Goal: Task Accomplishment & Management: Use online tool/utility

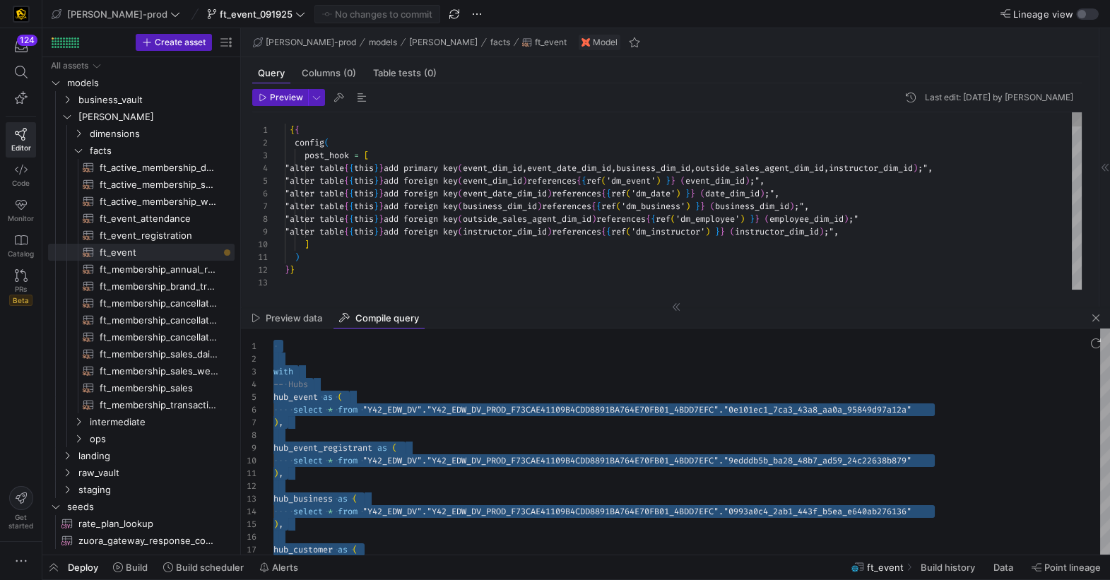
scroll to position [102, 127]
type textarea ") }} with -- Hubs hub_event as ( select * from {{ ref('hub_event') }} ), hub_ev…"
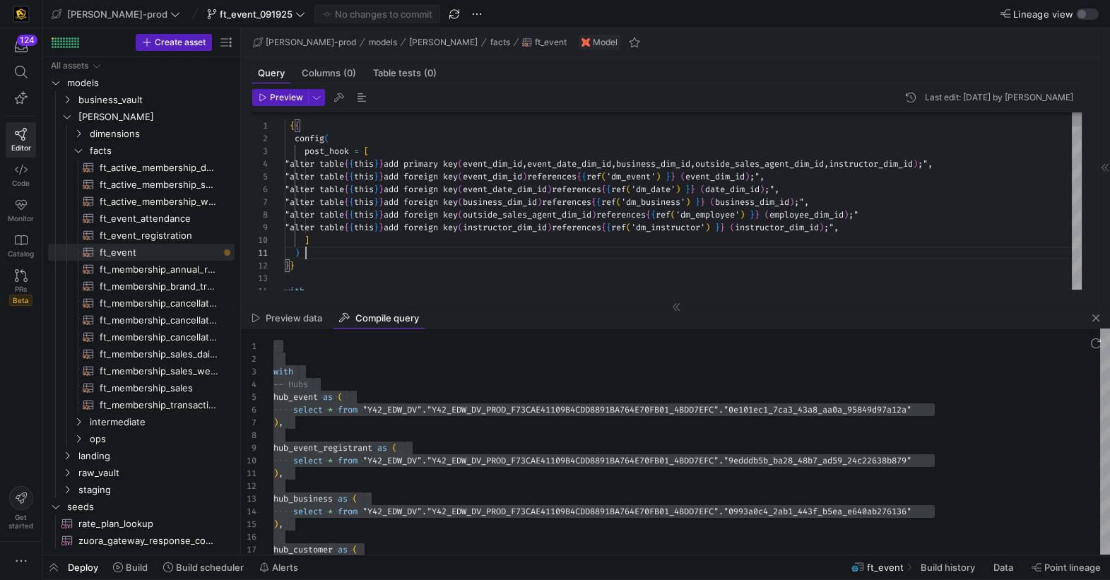
click at [1098, 322] on span "button" at bounding box center [1096, 318] width 17 height 17
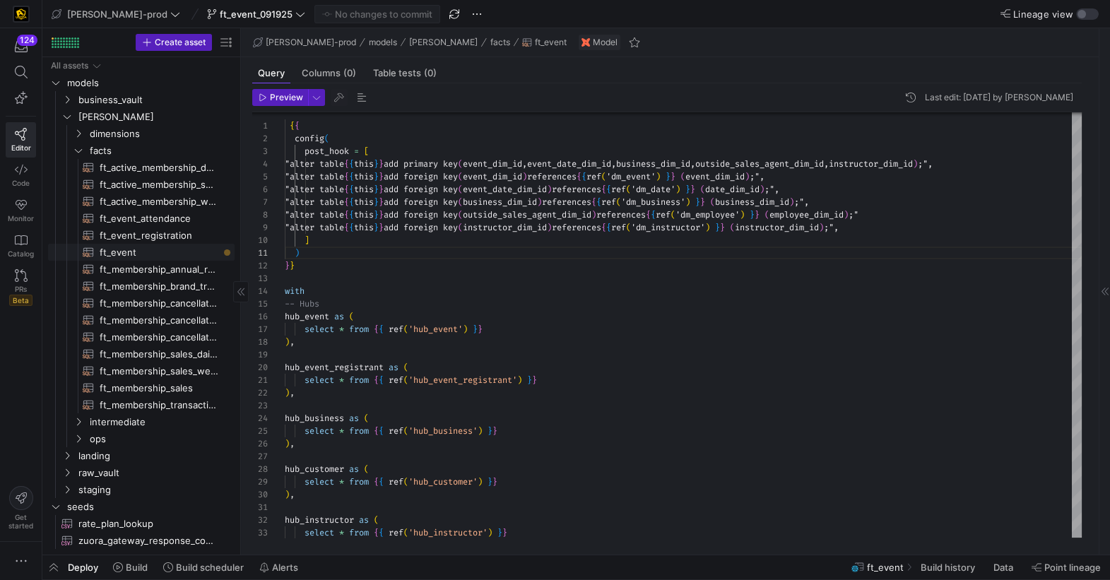
click at [108, 254] on span "ft_event​​​​​​​​​​" at bounding box center [159, 253] width 119 height 16
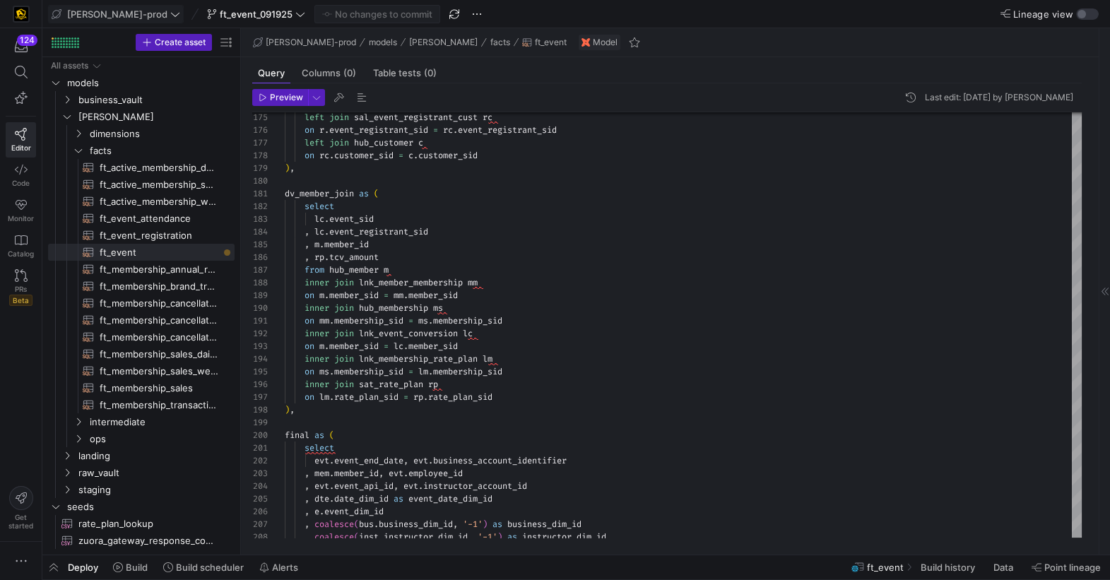
click at [170, 10] on icon at bounding box center [175, 14] width 10 height 10
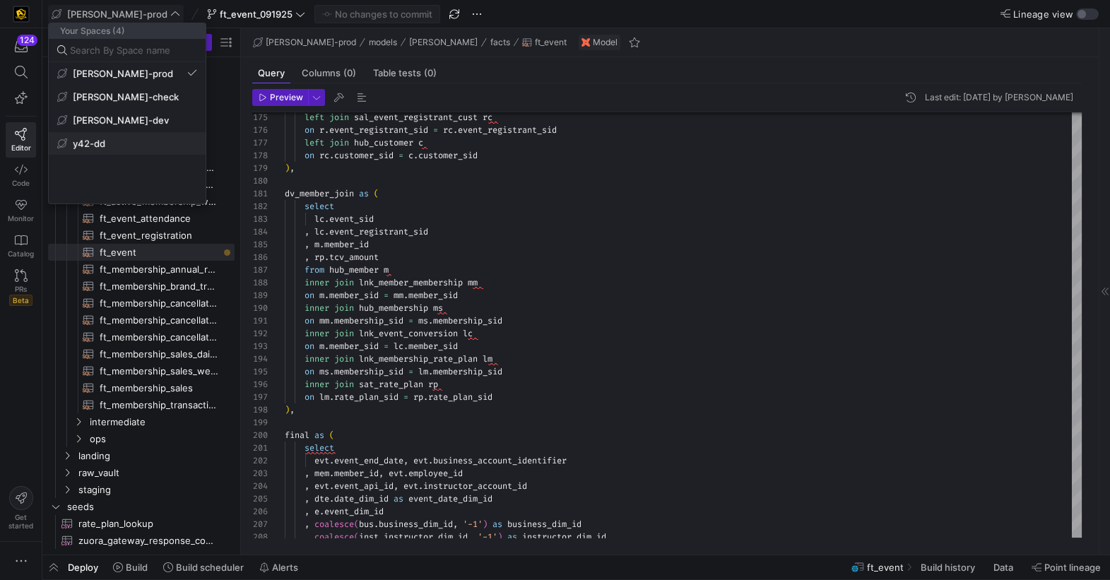
click at [119, 138] on span "y42-dd" at bounding box center [127, 143] width 140 height 11
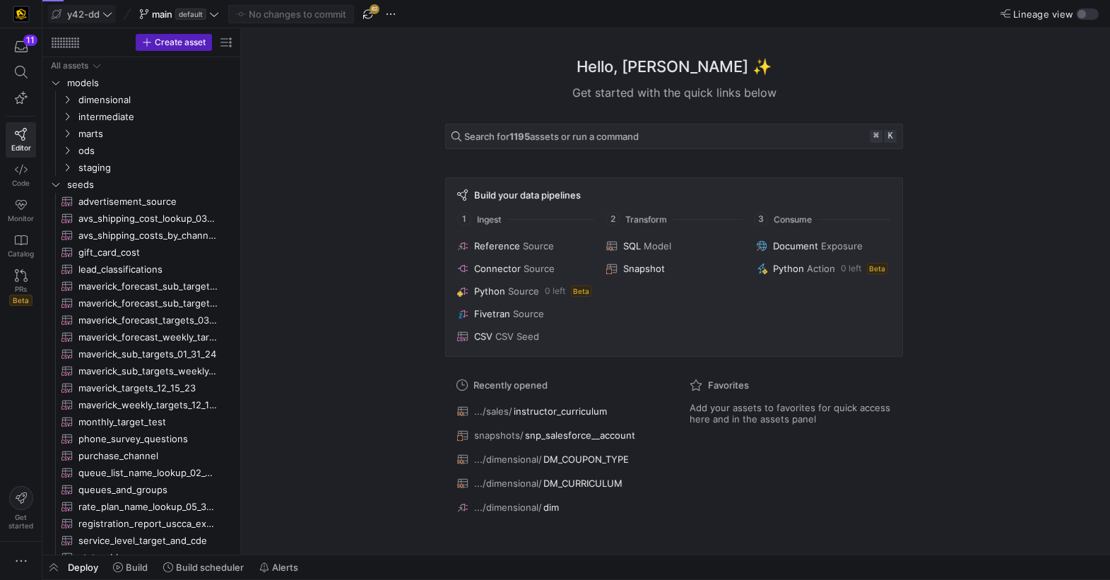
click at [21, 285] on div at bounding box center [555, 290] width 1110 height 49
click at [22, 285] on span "PRs" at bounding box center [21, 289] width 12 height 8
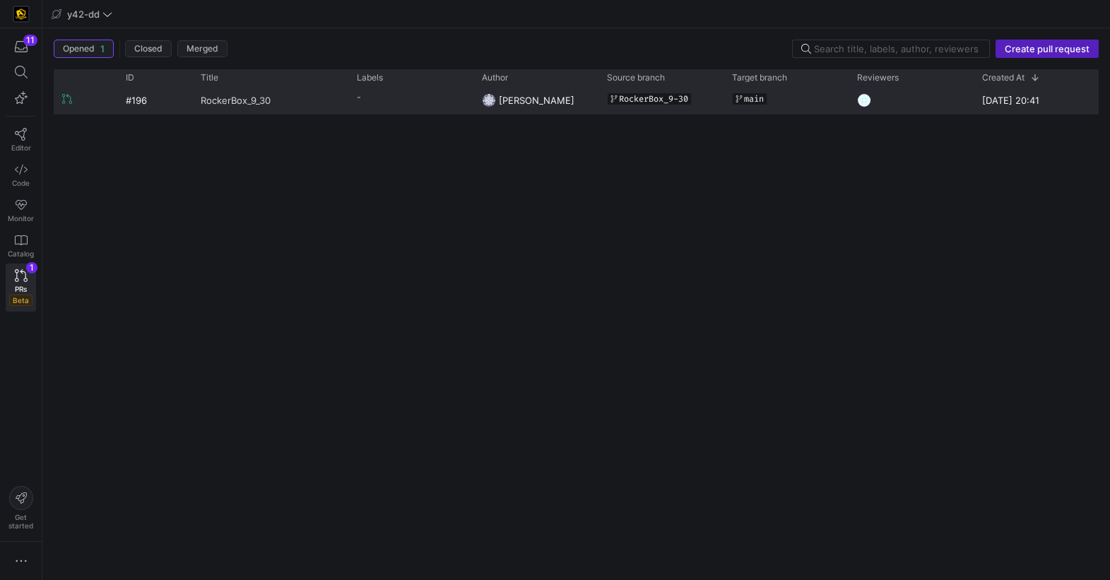
click at [254, 101] on span "RockerBox_9_30" at bounding box center [236, 100] width 70 height 26
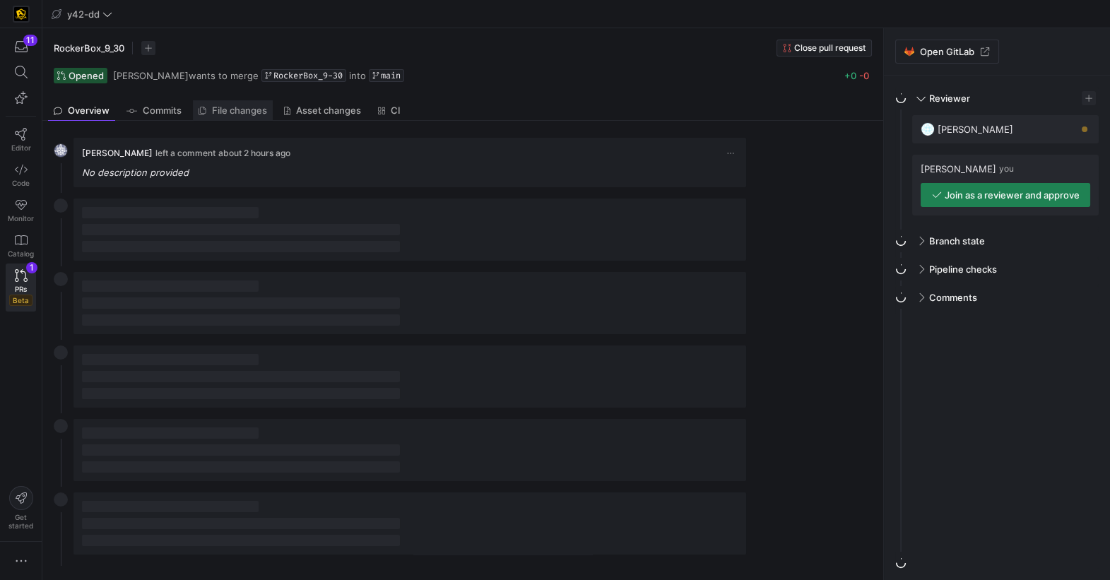
click at [247, 108] on span "File changes" at bounding box center [239, 110] width 55 height 9
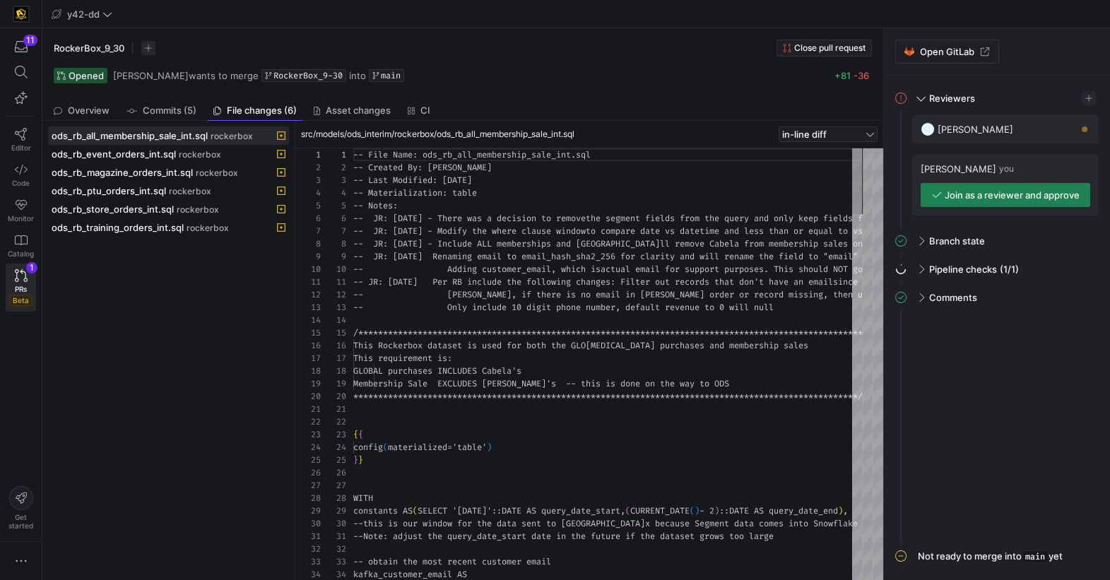
scroll to position [88, 0]
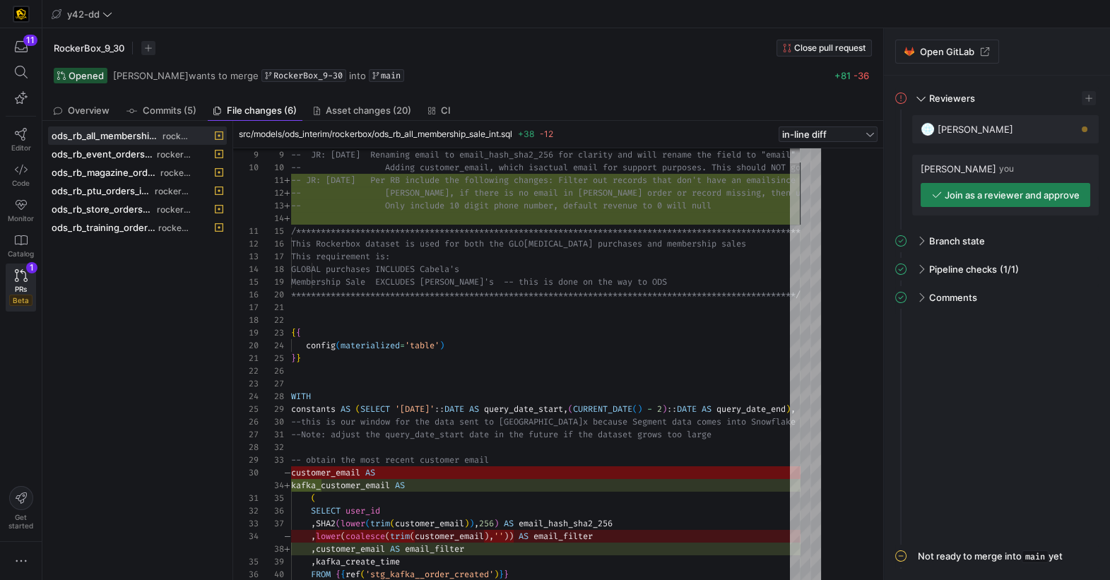
drag, startPoint x: 294, startPoint y: 261, endPoint x: 307, endPoint y: 258, distance: 13.0
click at [233, 256] on div at bounding box center [233, 350] width 6 height 459
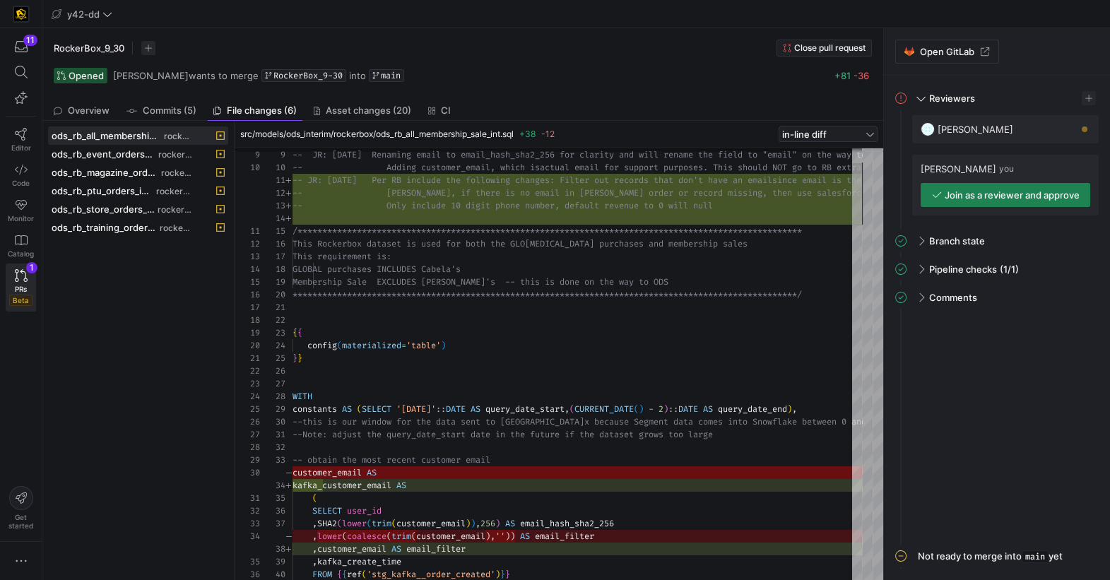
click at [0, 0] on div at bounding box center [0, 0] width 0 height 0
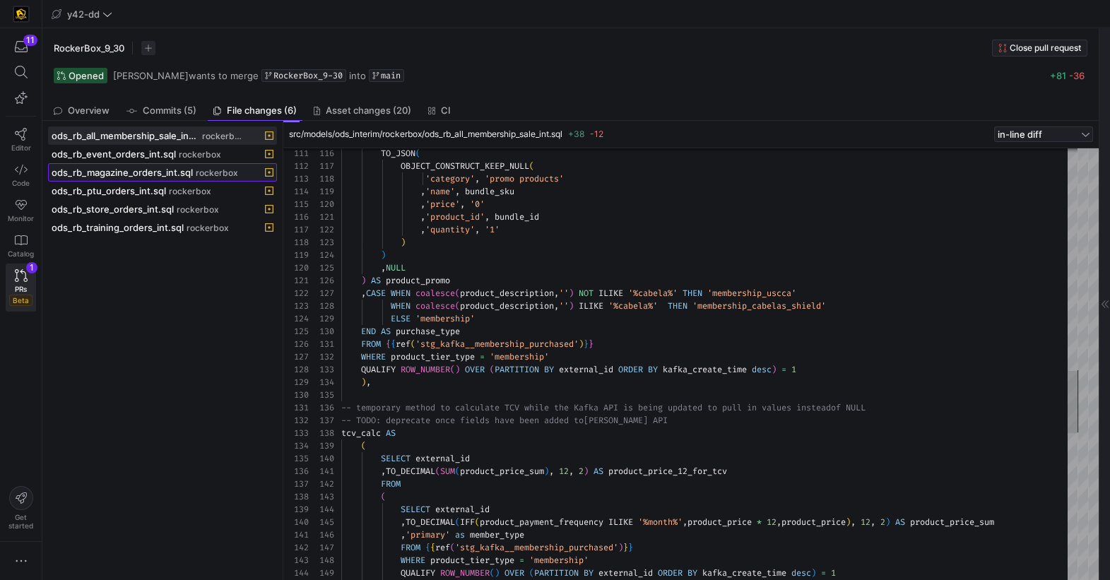
click at [134, 173] on span "ods_rb_magazine_orders_int.sql" at bounding box center [122, 172] width 141 height 11
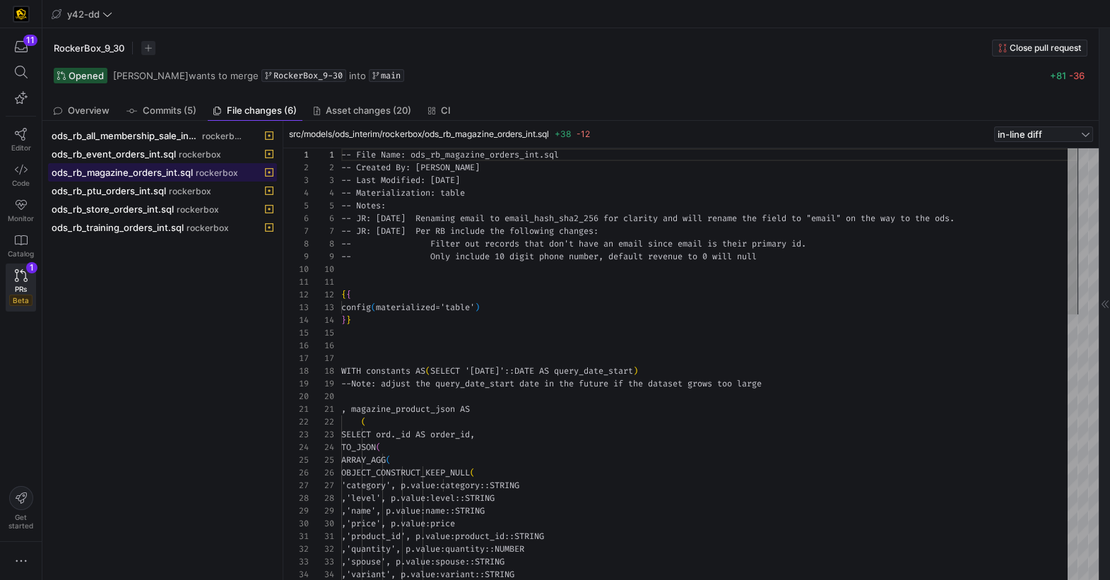
scroll to position [101, 0]
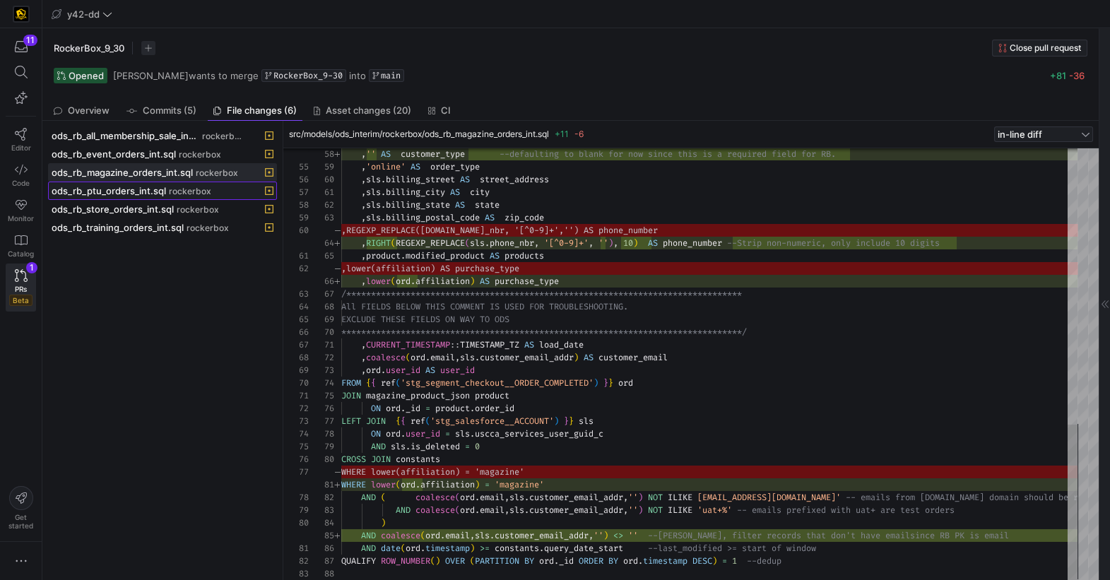
click at [137, 190] on span "ods_rb_ptu_orders_int.sql" at bounding box center [109, 190] width 114 height 11
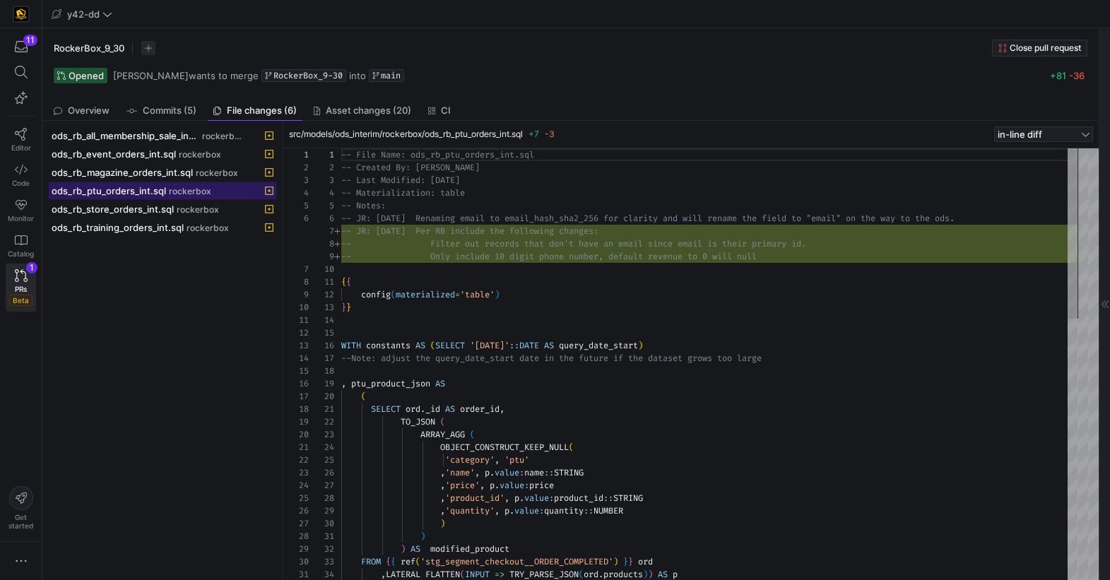
scroll to position [127, 0]
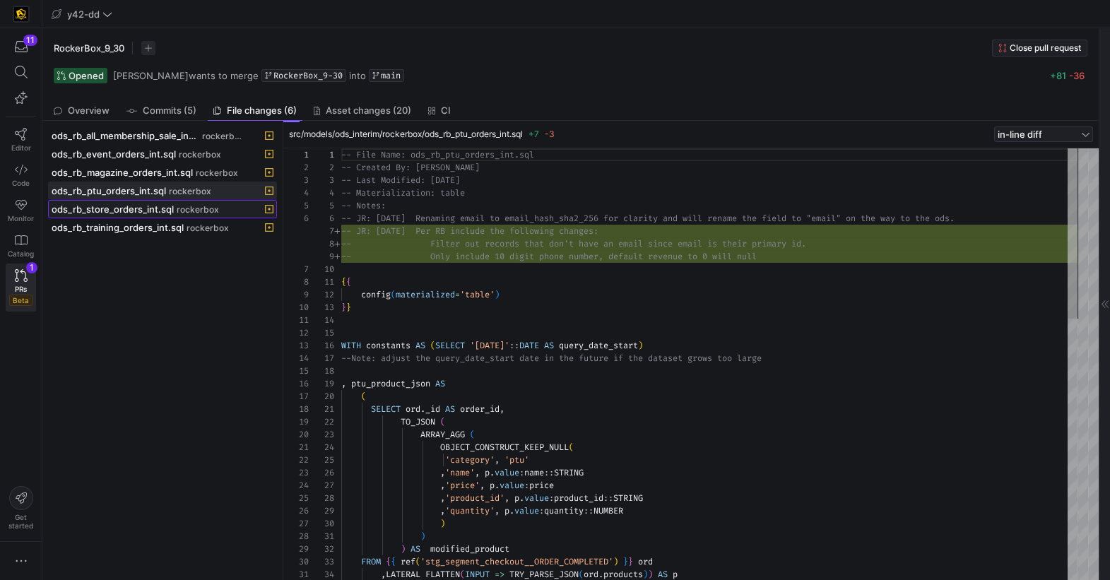
drag, startPoint x: 151, startPoint y: 208, endPoint x: 202, endPoint y: 211, distance: 51.0
click at [151, 208] on span "ods_rb_store_orders_int.sql" at bounding box center [113, 209] width 122 height 11
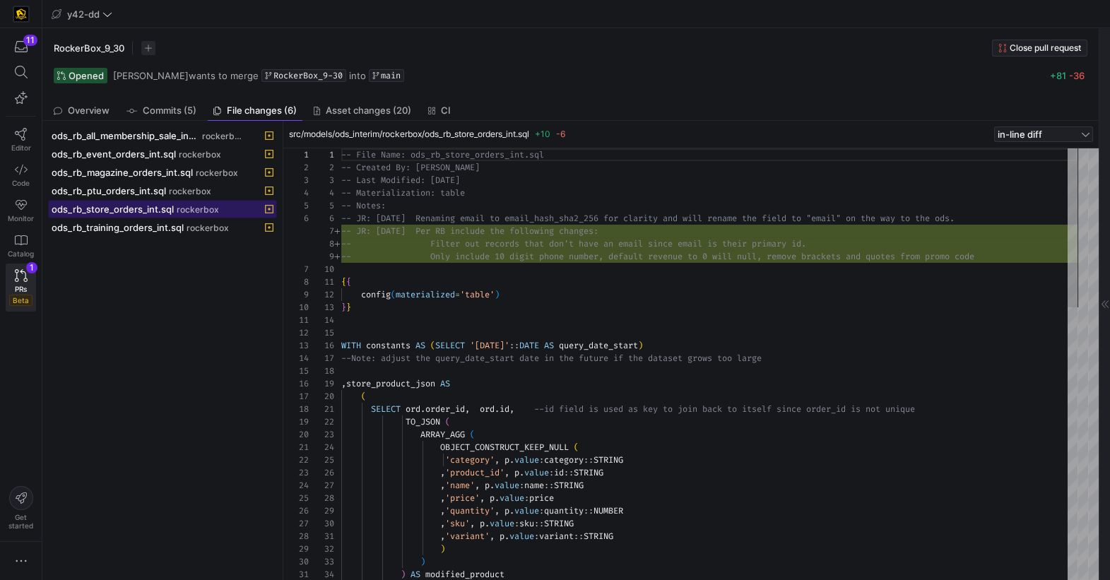
scroll to position [101, 0]
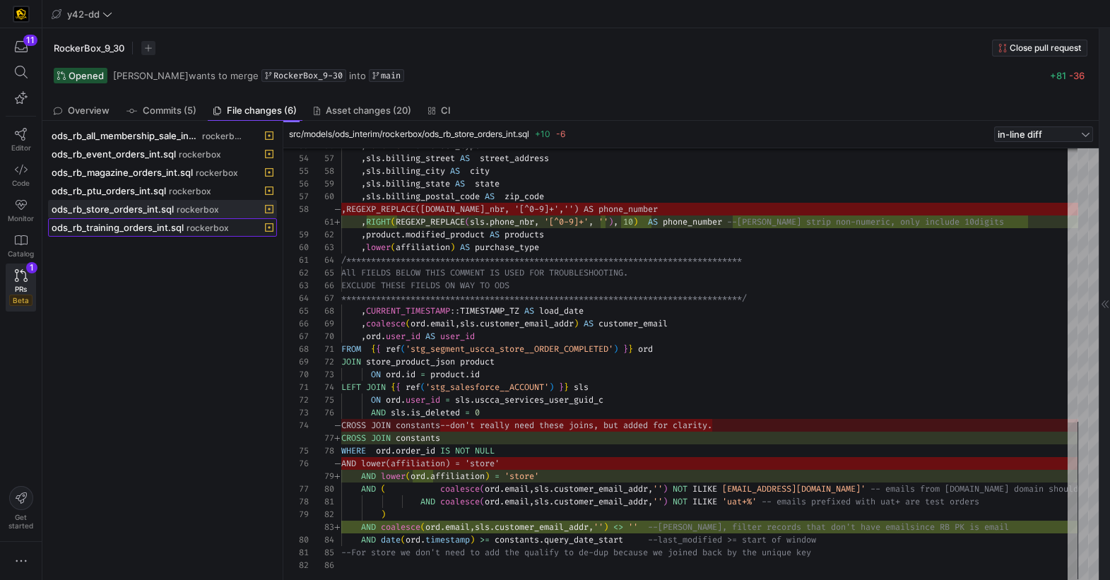
click at [129, 223] on span "ods_rb_training_orders_int.sql" at bounding box center [118, 227] width 132 height 11
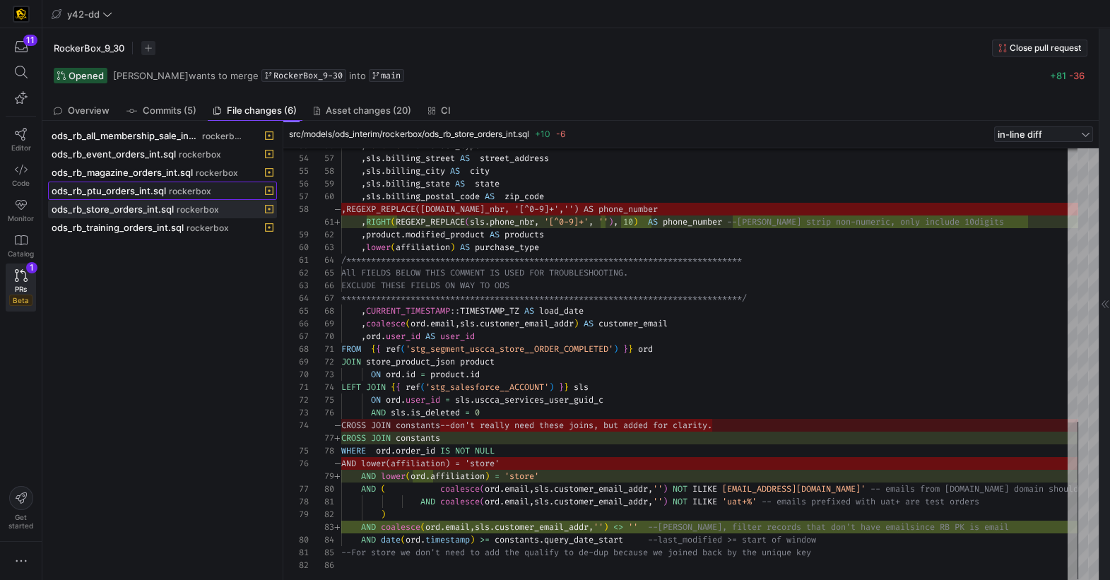
click at [109, 182] on span at bounding box center [163, 190] width 228 height 17
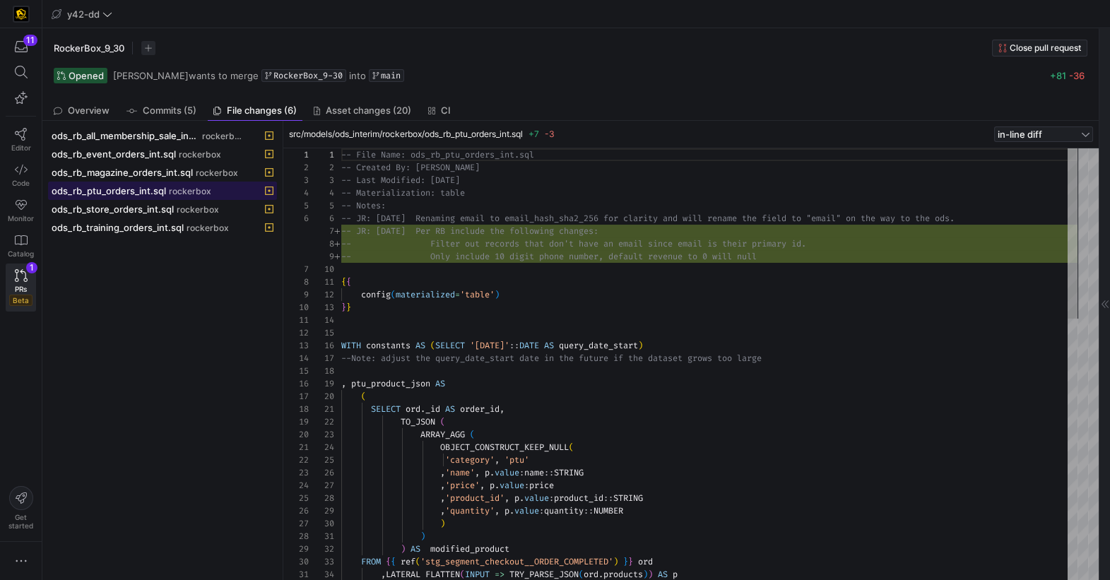
scroll to position [127, 0]
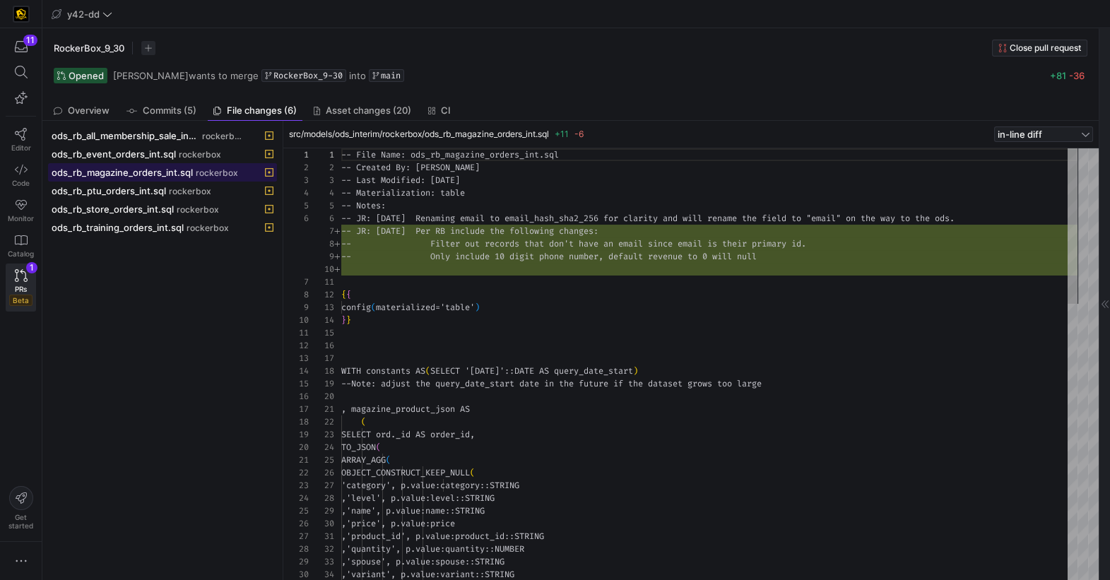
click at [117, 177] on span "ods_rb_magazine_orders_int.sql" at bounding box center [122, 172] width 141 height 11
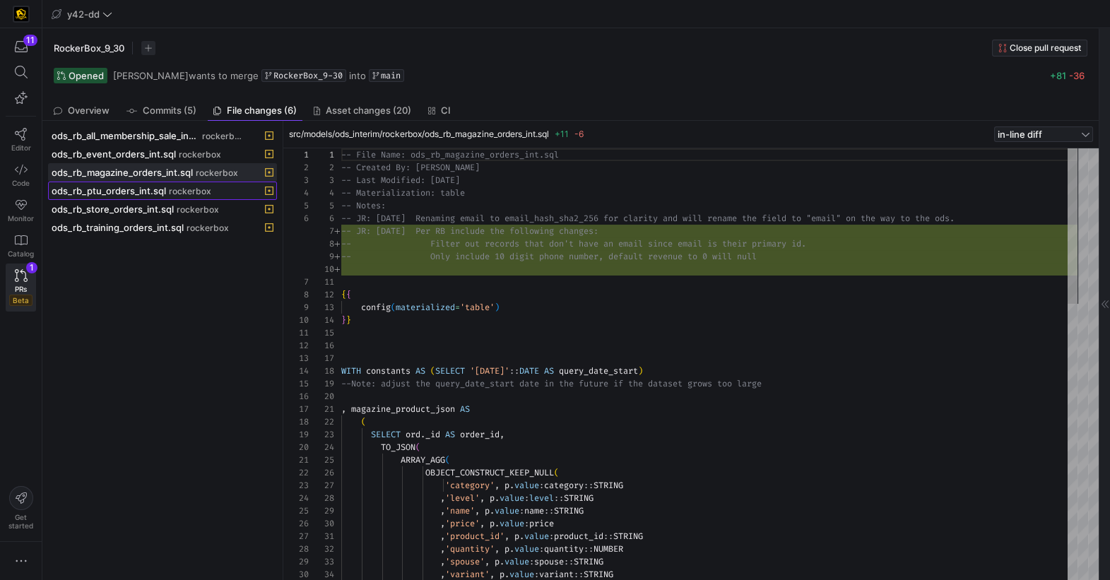
click at [129, 195] on span "ods_rb_ptu_orders_int.sql" at bounding box center [109, 190] width 114 height 11
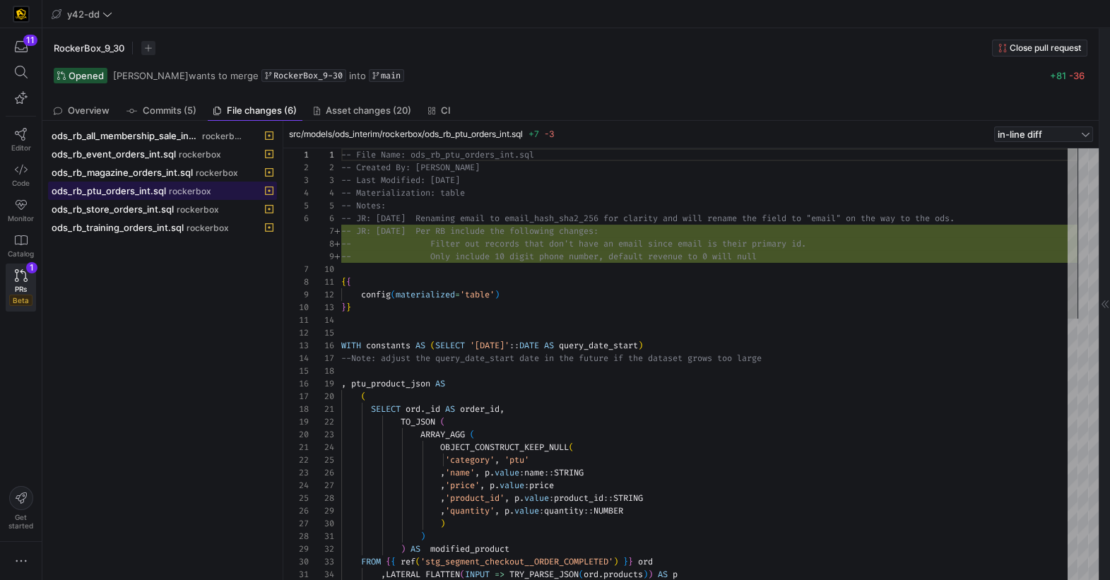
scroll to position [127, 0]
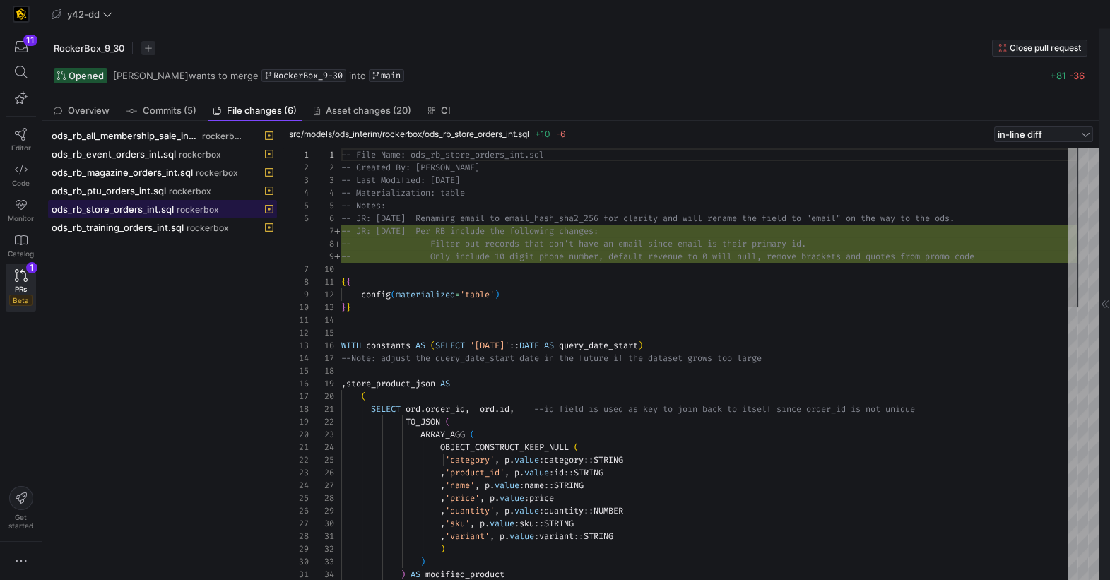
click at [124, 211] on span "ods_rb_store_orders_int.sql" at bounding box center [113, 209] width 122 height 11
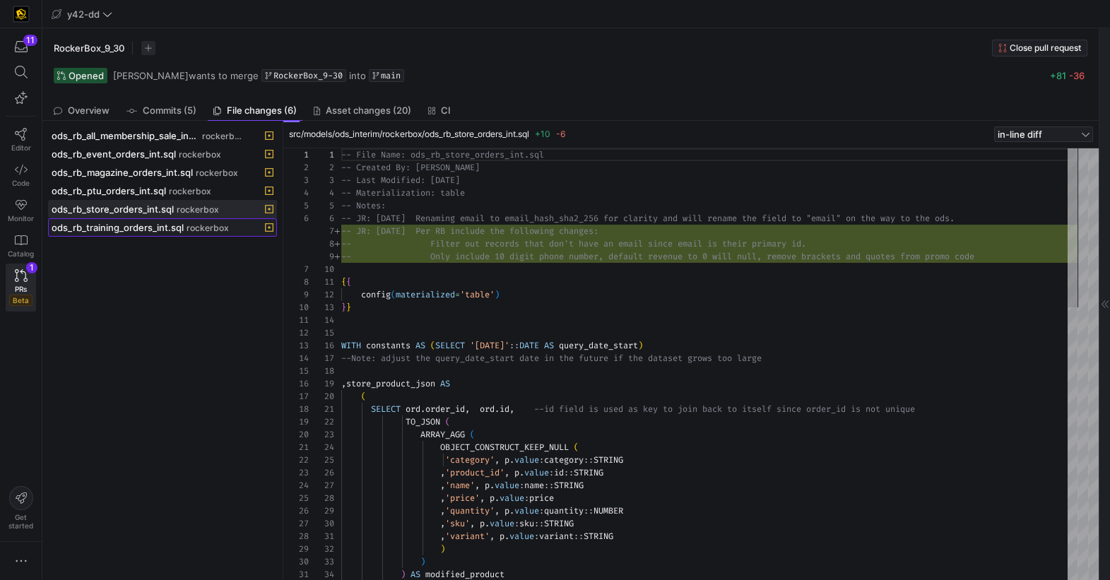
click at [124, 222] on span "ods_rb_training_orders_int.sql" at bounding box center [118, 227] width 132 height 11
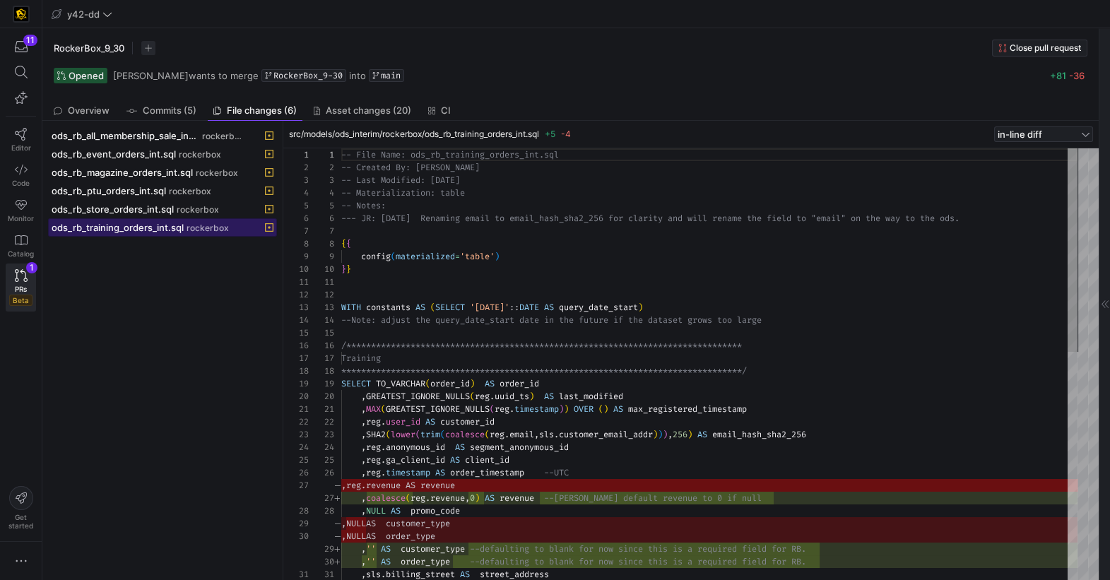
scroll to position [127, 0]
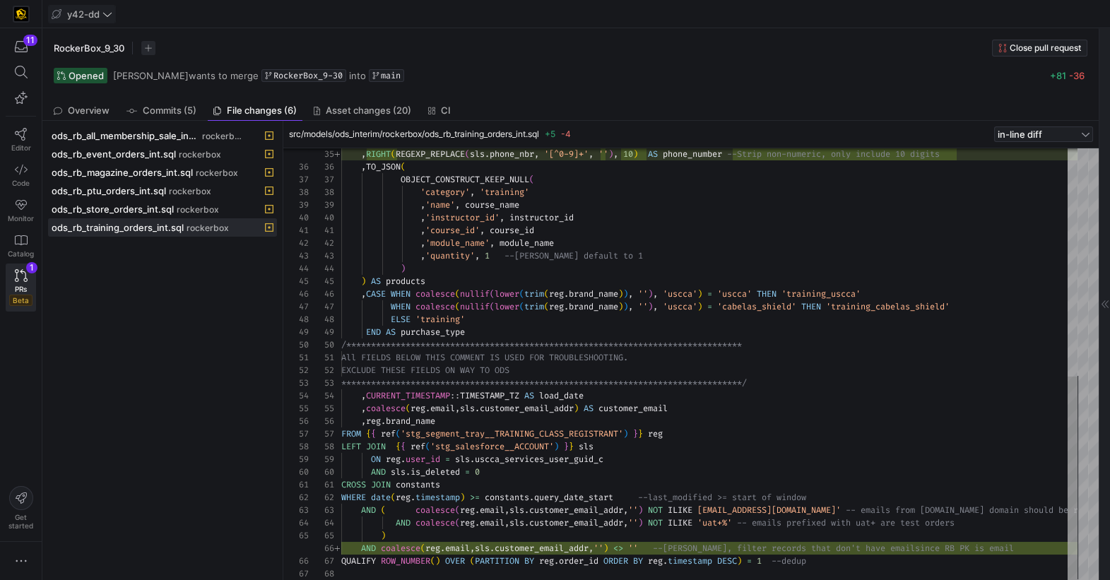
click at [114, 13] on span at bounding box center [82, 14] width 66 height 17
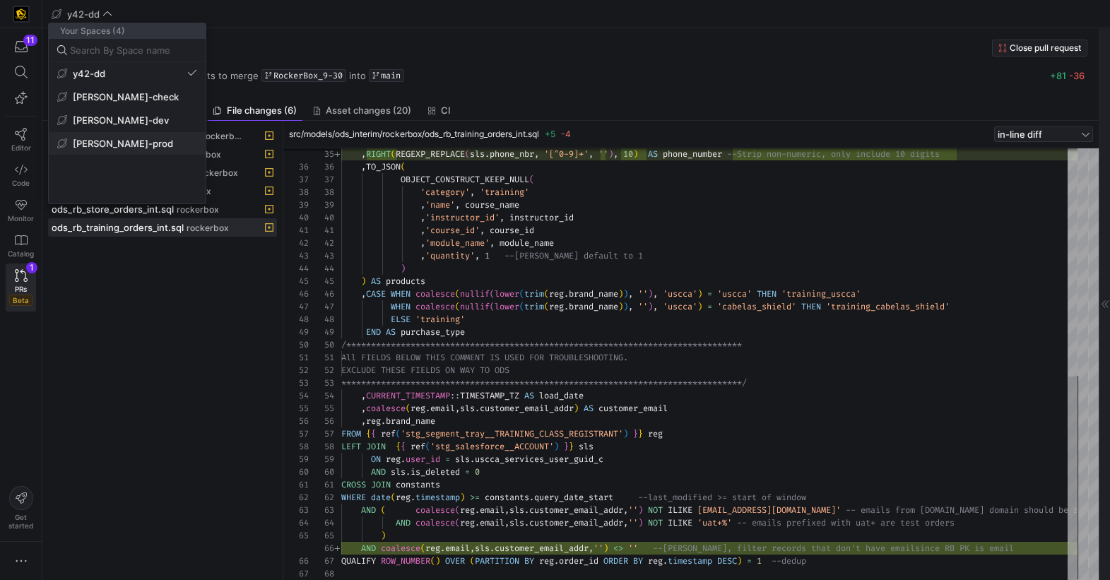
click at [109, 141] on span "[PERSON_NAME]-prod" at bounding box center [123, 143] width 100 height 11
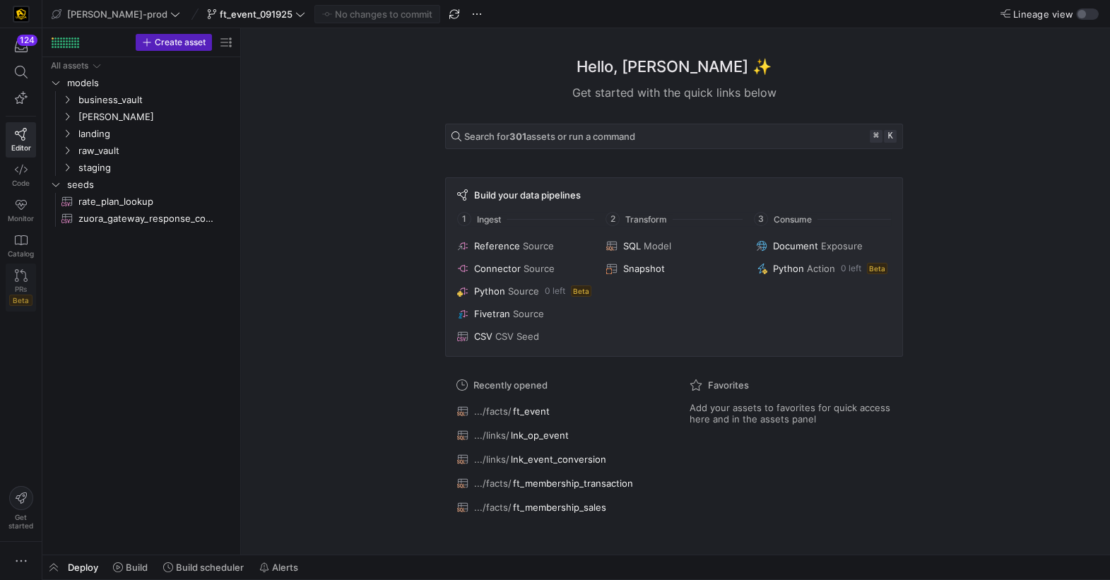
click at [23, 279] on icon at bounding box center [21, 275] width 13 height 13
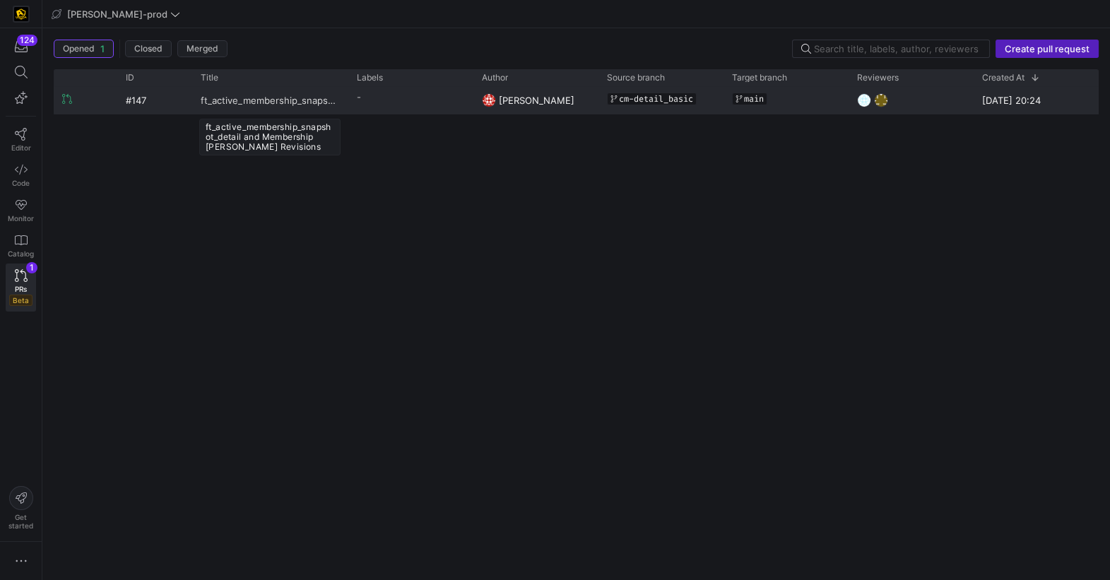
click at [297, 102] on span "ft_active_membership_snapshot_detail and Membership [PERSON_NAME] Revisions" at bounding box center [270, 100] width 139 height 26
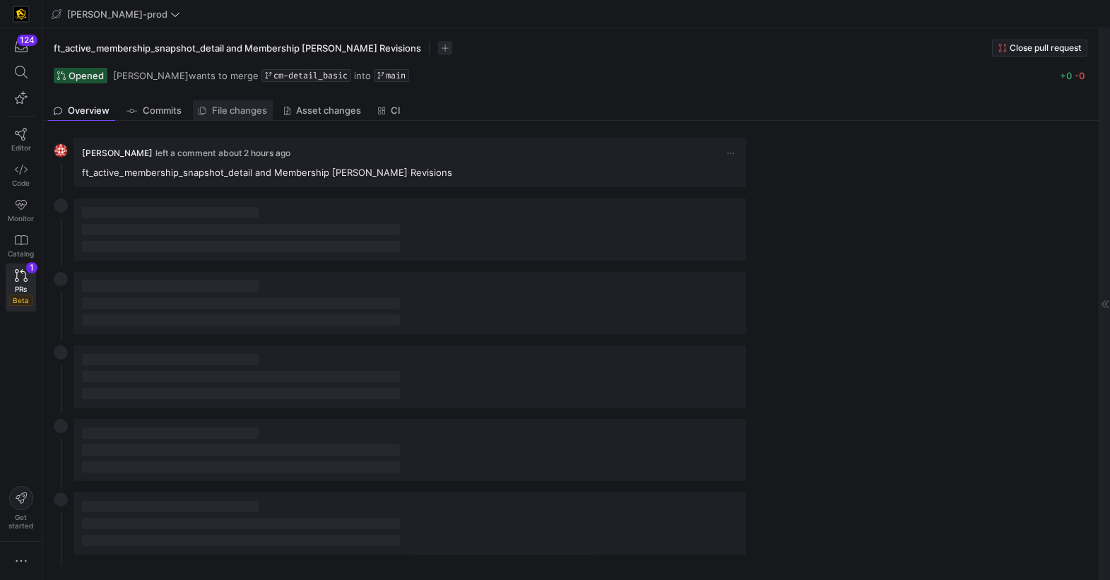
click at [220, 113] on span "File changes" at bounding box center [239, 110] width 55 height 9
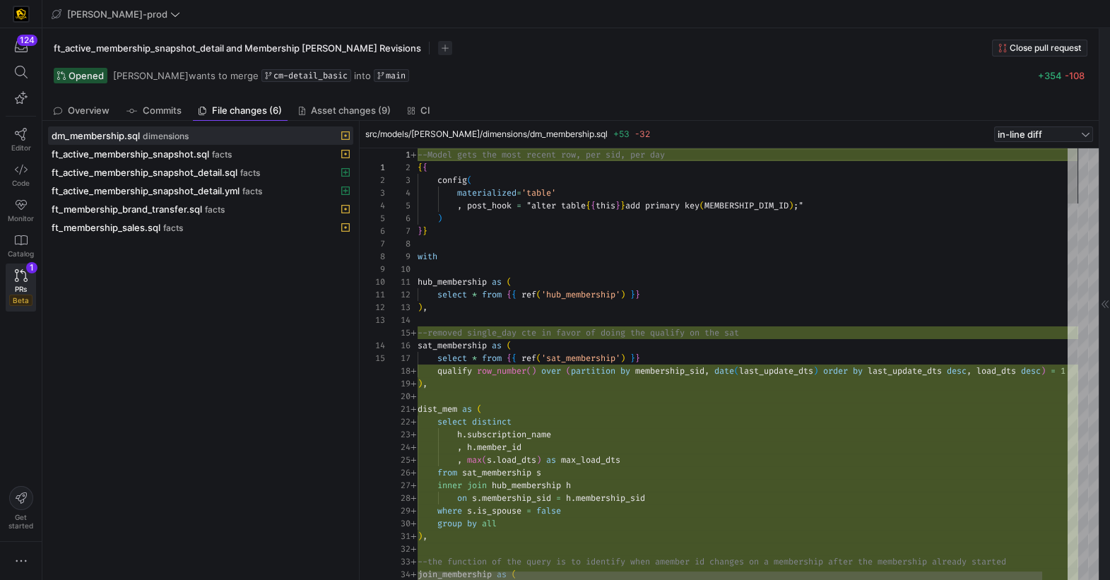
scroll to position [127, 0]
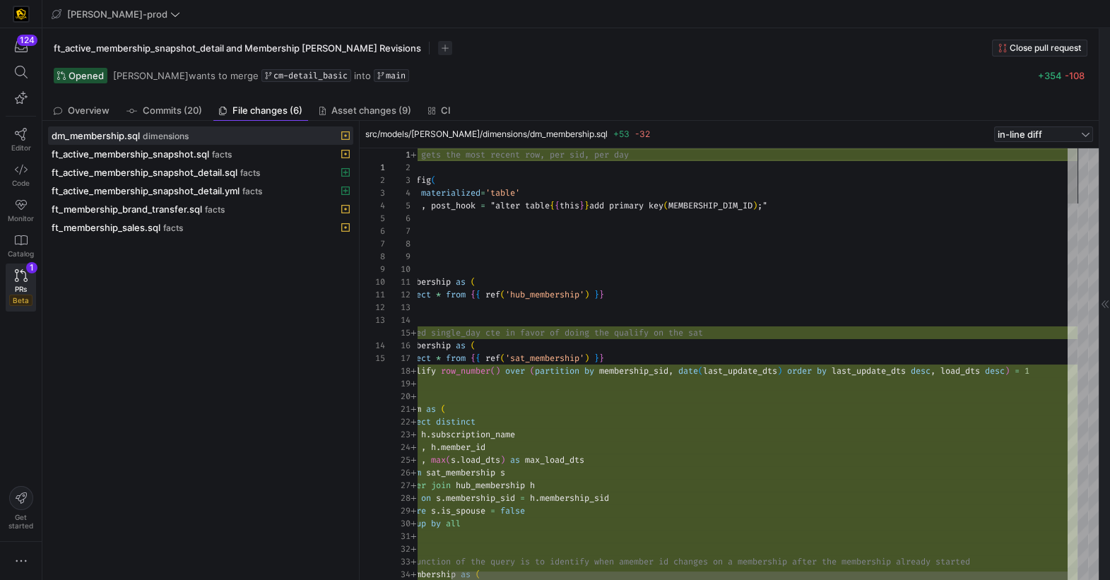
type textarea "hub_membership as ( select * from {{ ref('hub_membership') }} ), --removed sing…"
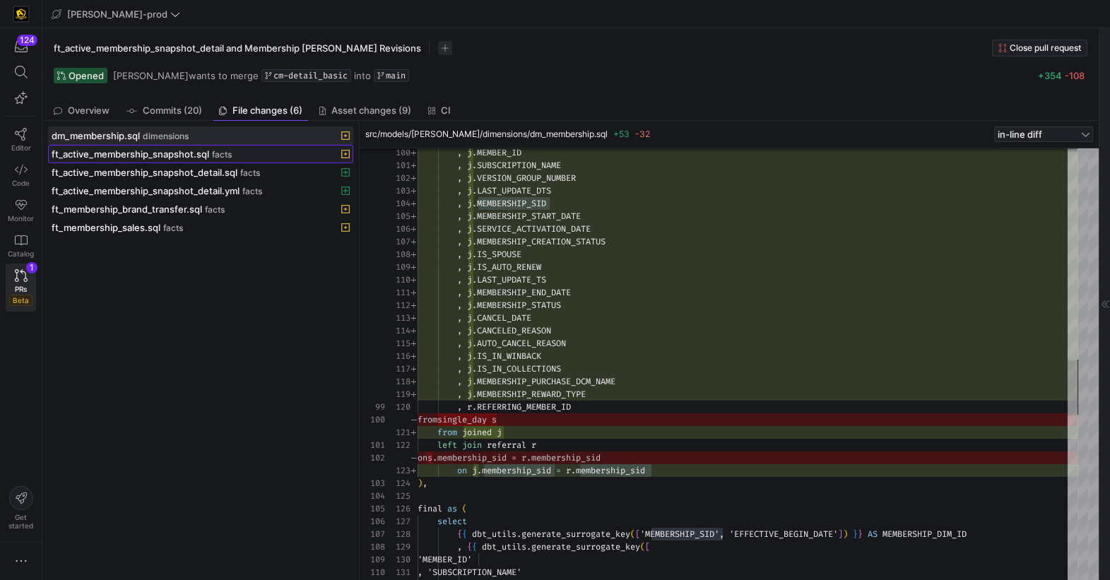
click at [204, 153] on span "ft_active_membership_snapshot.sql" at bounding box center [131, 153] width 158 height 11
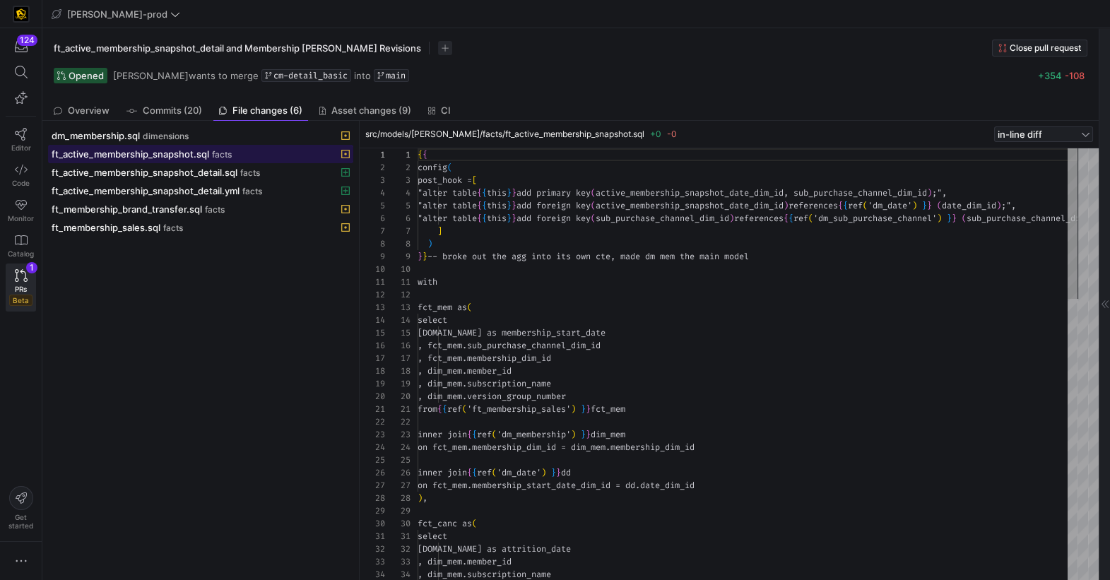
scroll to position [101, 0]
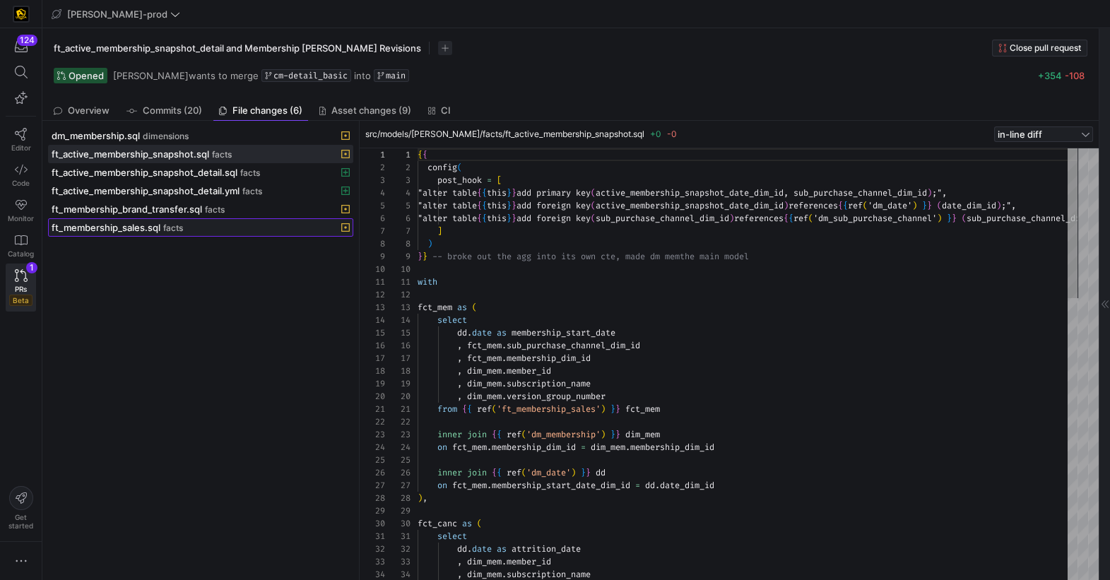
click at [160, 233] on span at bounding box center [201, 227] width 304 height 17
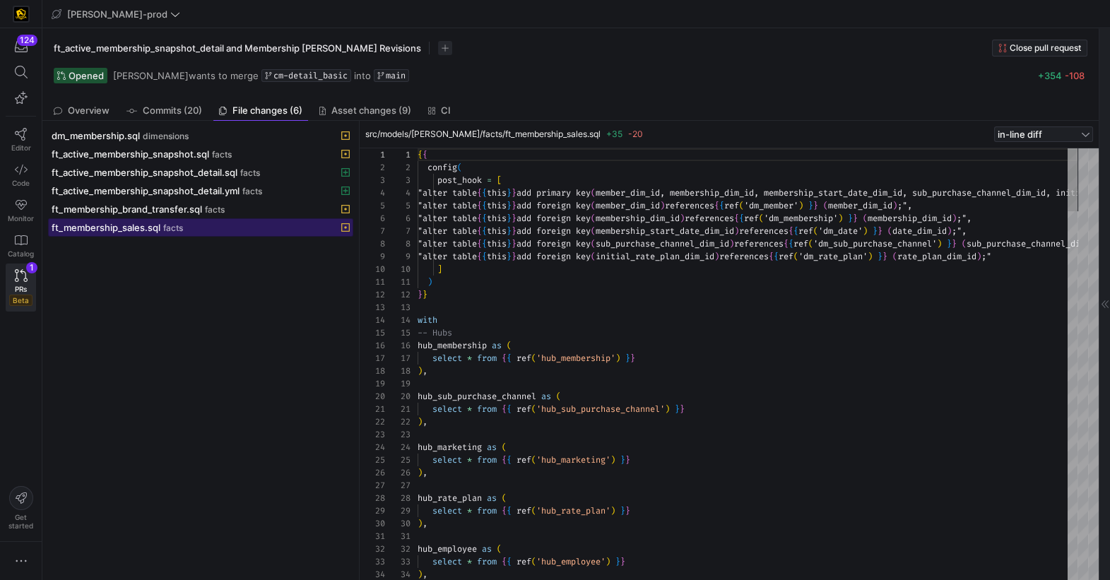
scroll to position [76, 0]
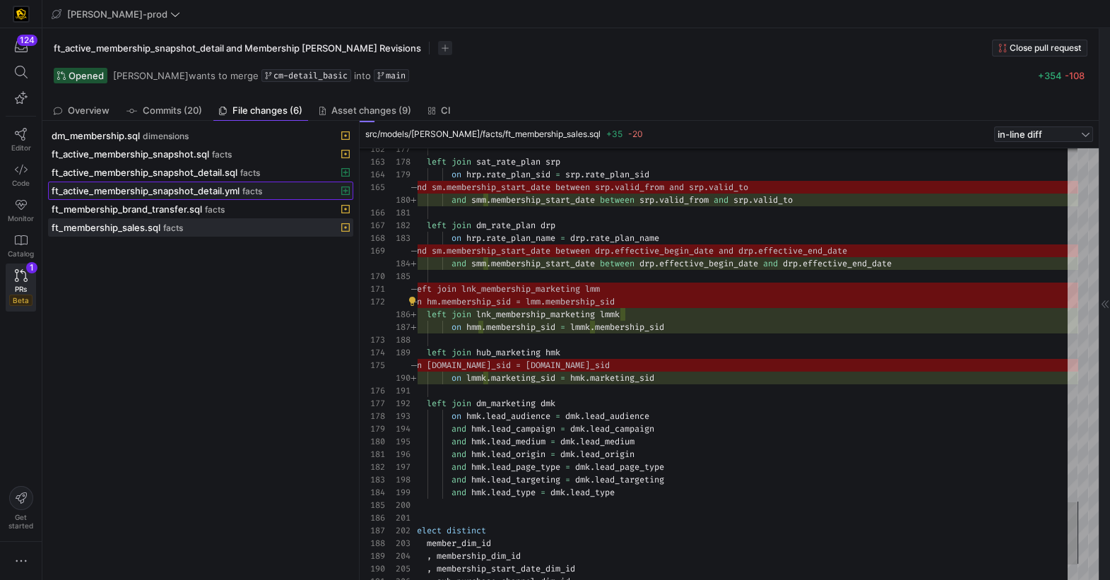
click at [172, 186] on span "ft_active_membership_snapshot_detail.yml" at bounding box center [146, 190] width 188 height 11
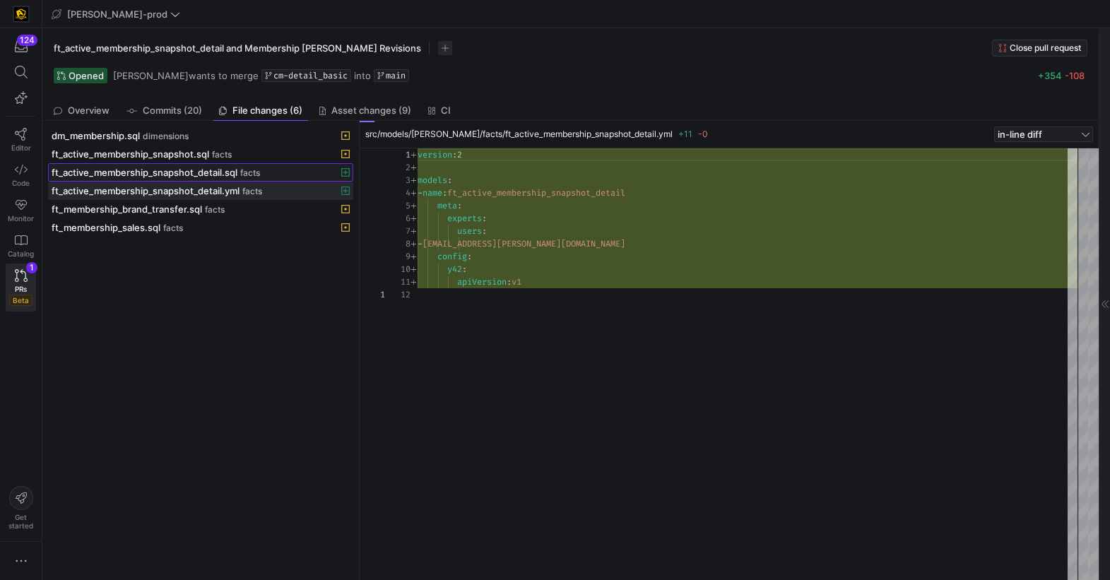
drag, startPoint x: 181, startPoint y: 170, endPoint x: 176, endPoint y: 176, distance: 7.5
click at [181, 170] on span "ft_active_membership_snapshot_detail.sql" at bounding box center [145, 172] width 186 height 11
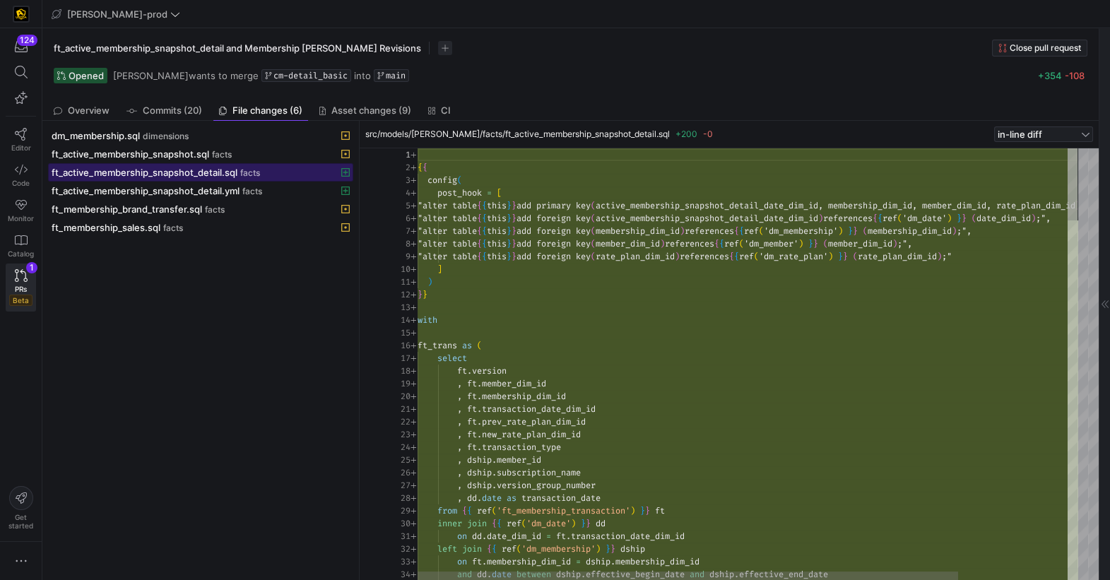
scroll to position [88, 0]
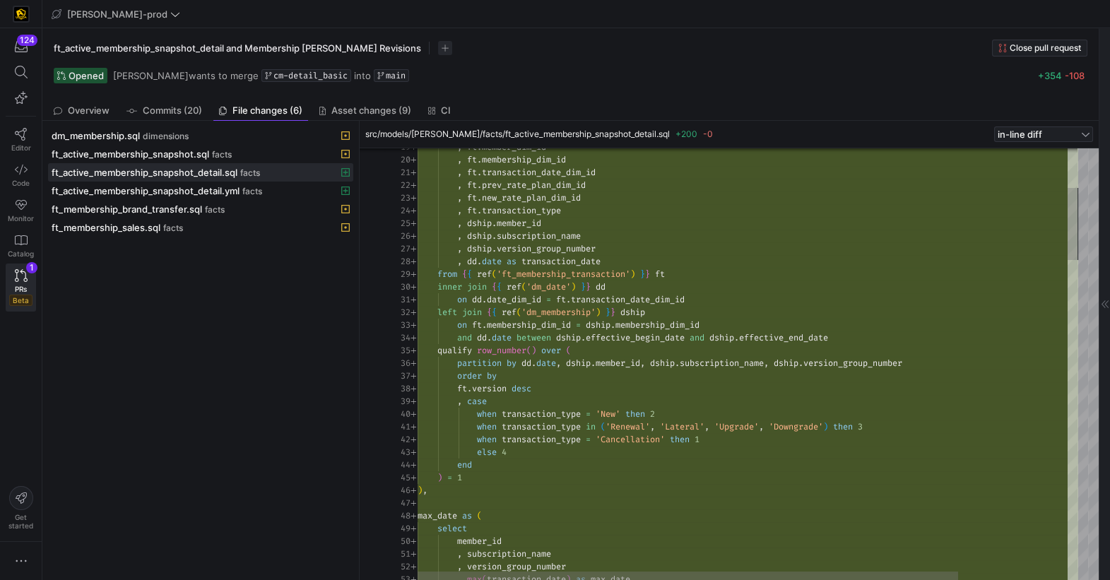
type textarea "on [DOMAIN_NAME]_dim_id = ft.transaction_date_dim_id left join {{ ref('dm_membe…"
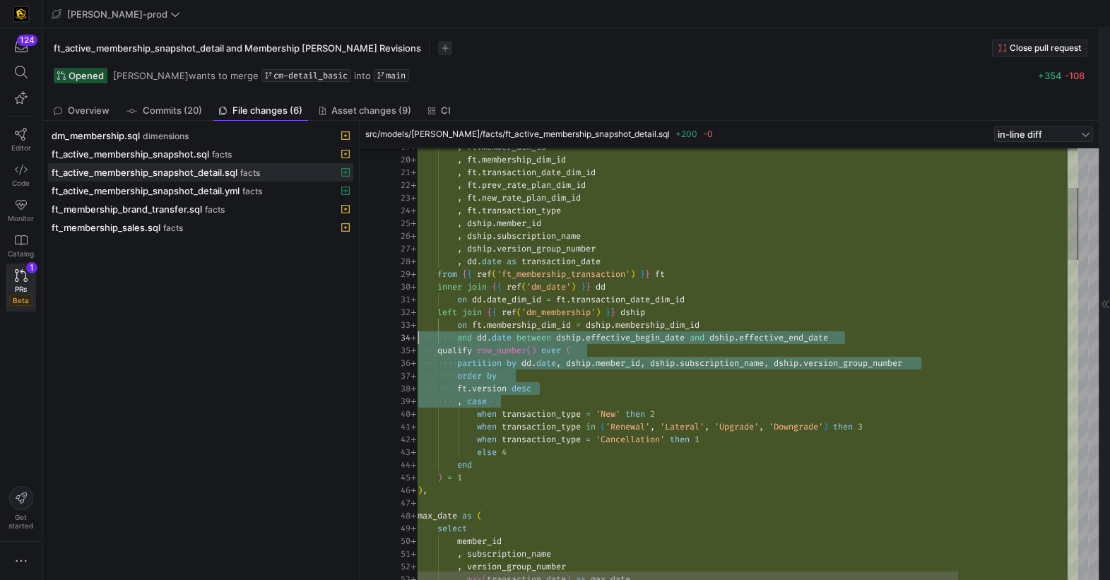
scroll to position [38, 0]
drag, startPoint x: 557, startPoint y: 395, endPoint x: 380, endPoint y: 334, distance: 187.1
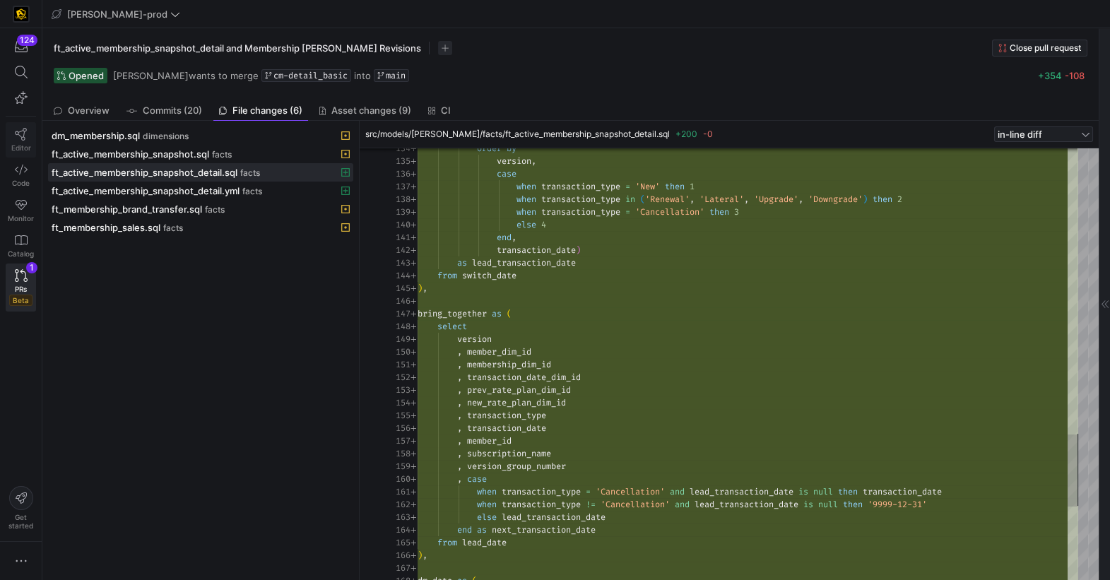
click at [23, 137] on icon at bounding box center [21, 134] width 13 height 13
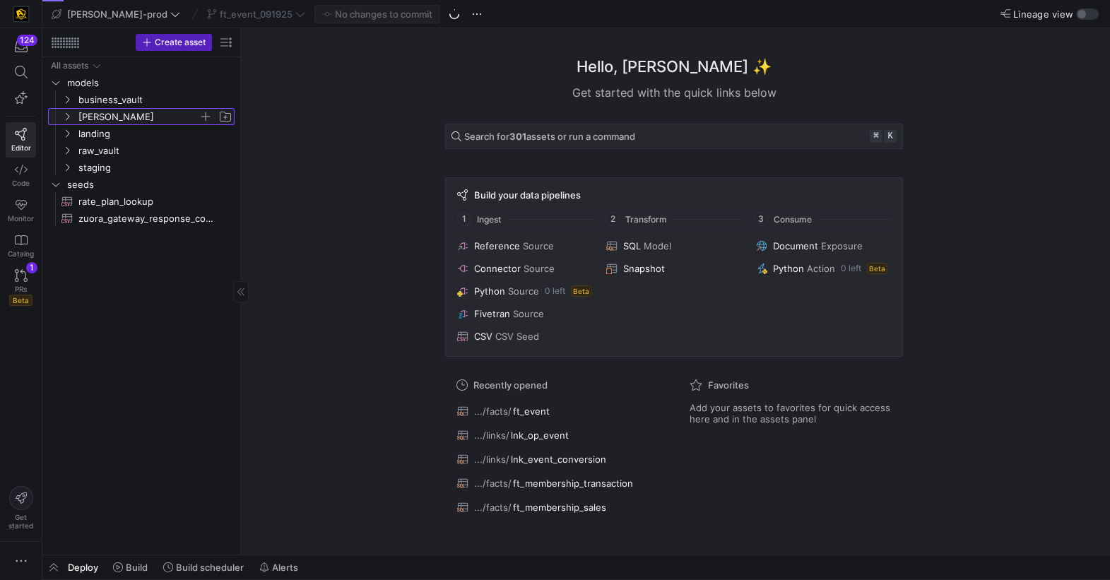
click at [75, 117] on span "[PERSON_NAME]" at bounding box center [147, 117] width 174 height 16
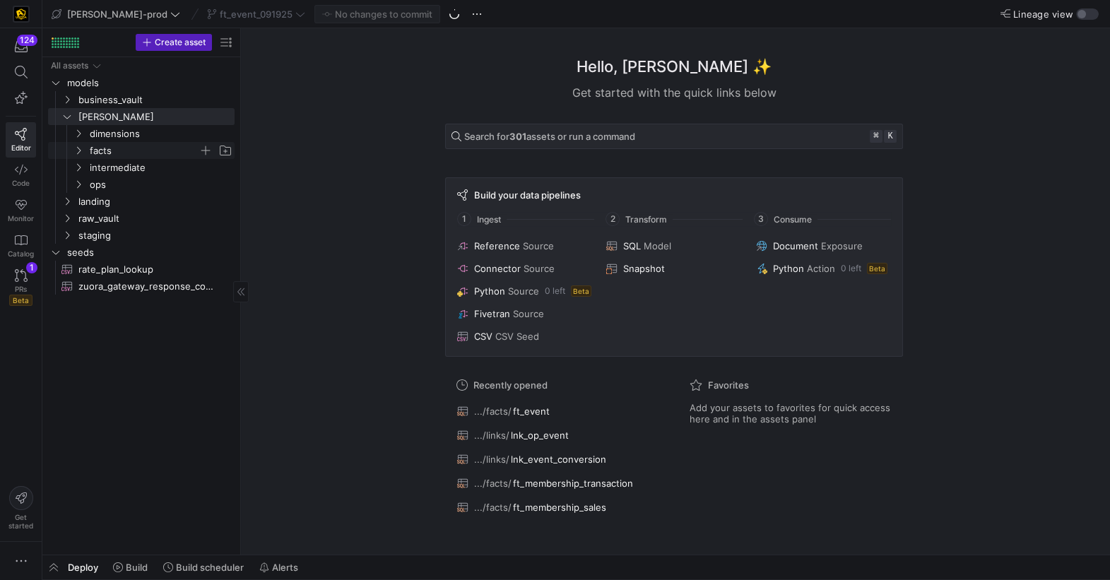
click at [83, 153] on y42-icon "Press SPACE to select this row." at bounding box center [78, 150] width 11 height 11
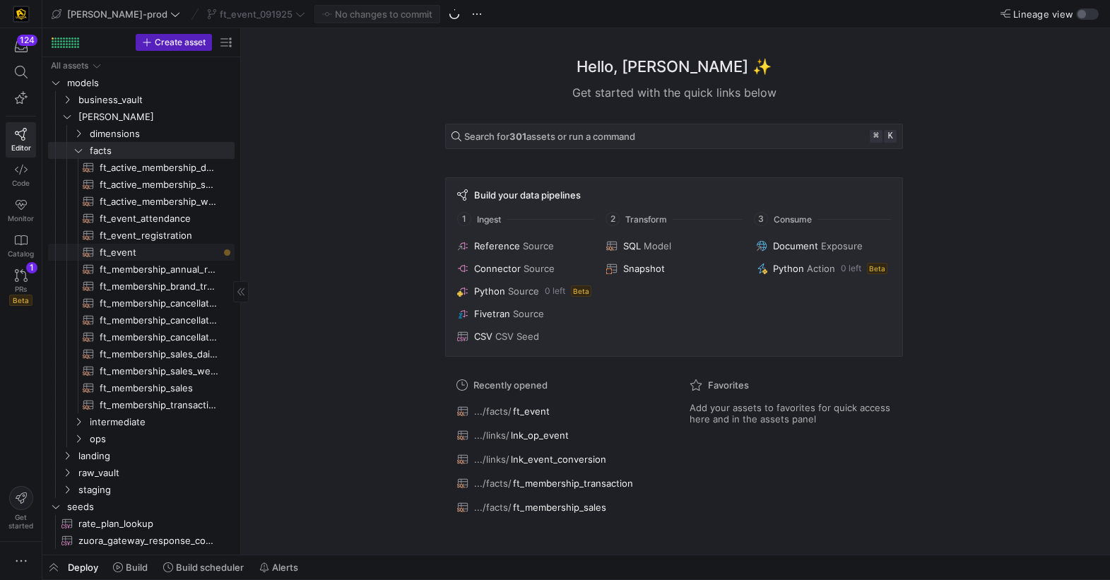
click at [105, 249] on span "ft_event​​​​​​​​​​" at bounding box center [159, 253] width 119 height 16
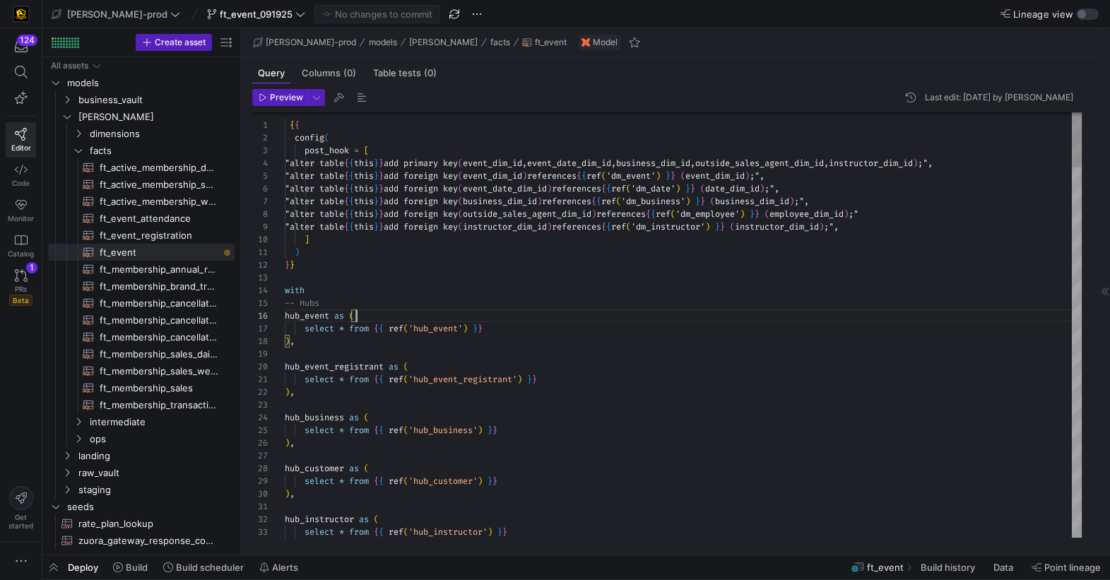
scroll to position [64, 71]
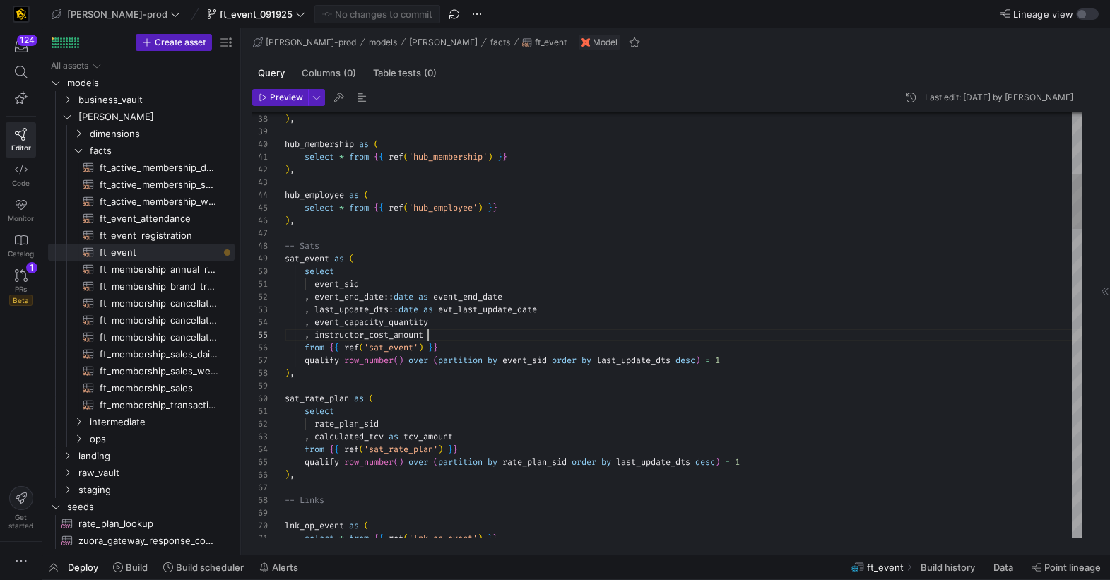
scroll to position [50, 142]
drag, startPoint x: 488, startPoint y: 331, endPoint x: 589, endPoint y: 329, distance: 101.8
click at [488, 331] on div ", instructor_cost_amount" at bounding box center [683, 335] width 797 height 13
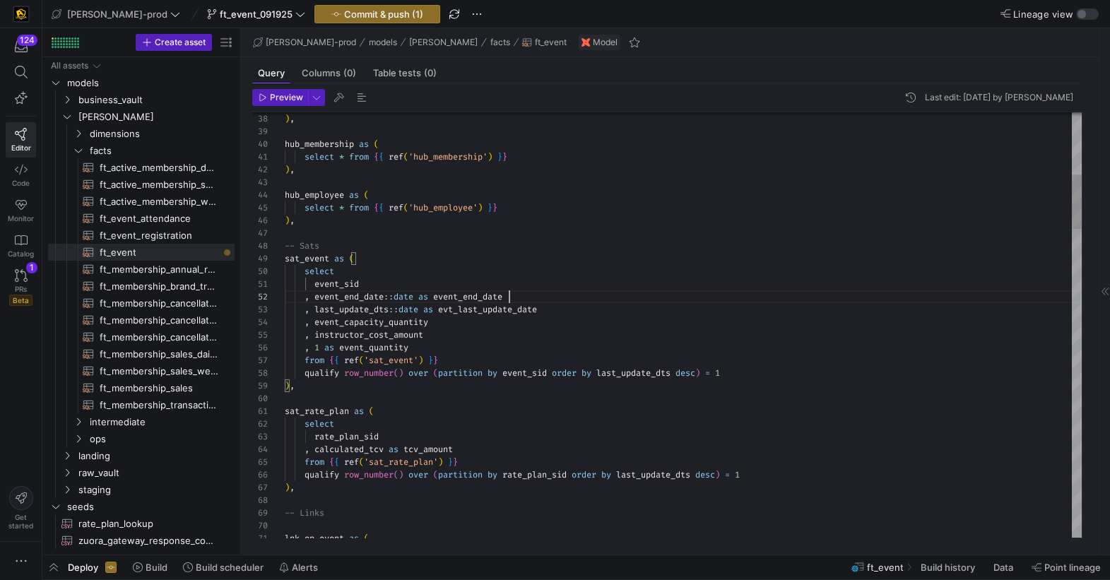
scroll to position [13, 223]
drag, startPoint x: 427, startPoint y: 347, endPoint x: 444, endPoint y: 350, distance: 17.2
click at [194, 347] on as-split "Create asset Drag here to set row groups Drag here to set column labels Group 1…" at bounding box center [576, 291] width 1068 height 527
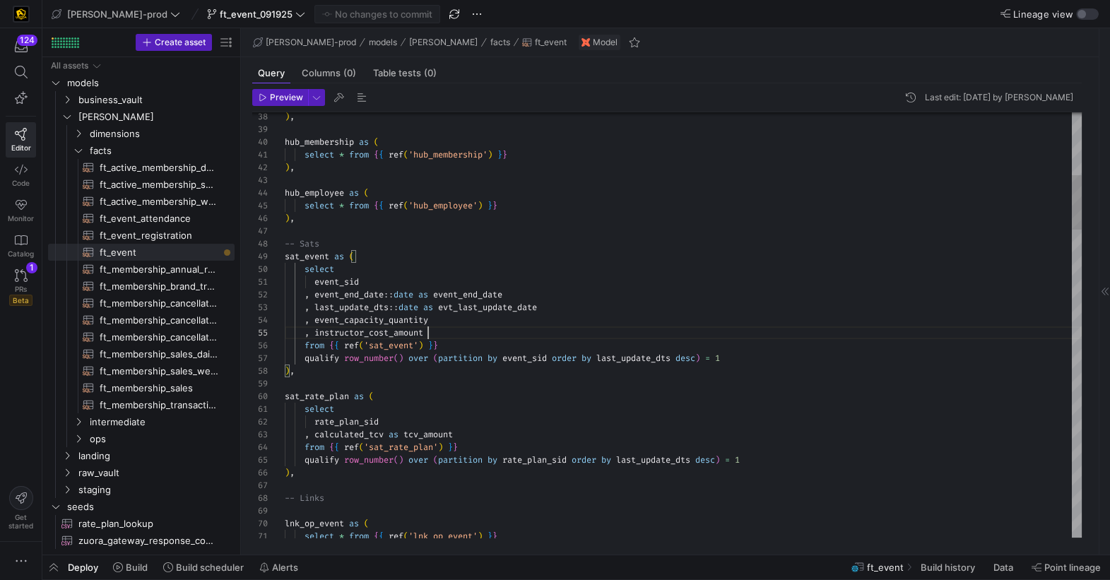
scroll to position [38, 148]
click at [597, 314] on div ", event_capacity_quantity" at bounding box center [683, 320] width 797 height 13
click at [565, 303] on div ", last_update_dts :: date as evt_last_update_date" at bounding box center [683, 304] width 797 height 13
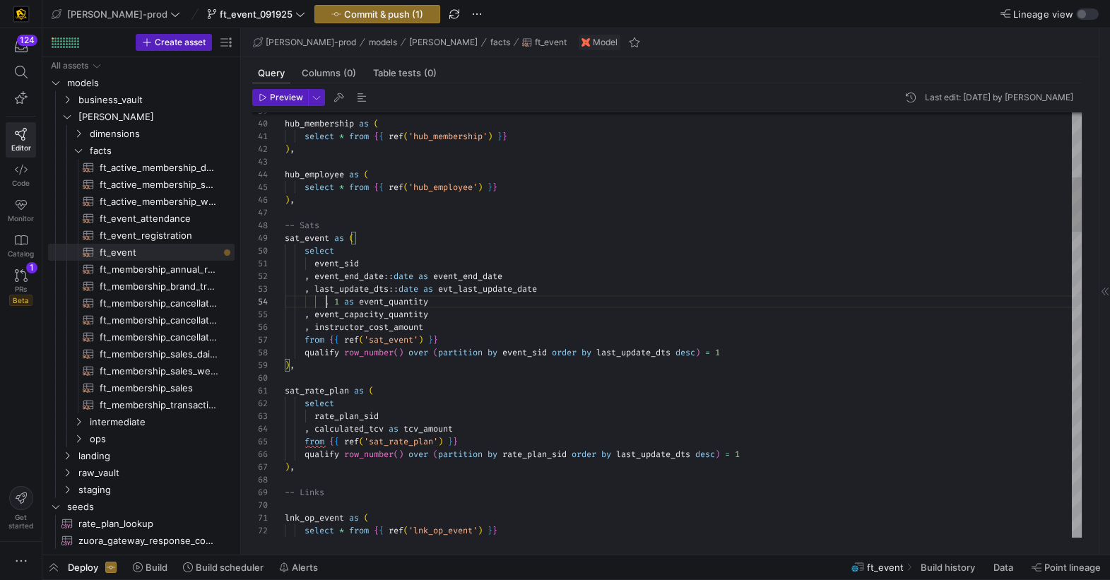
drag, startPoint x: 325, startPoint y: 301, endPoint x: 310, endPoint y: 368, distance: 68.2
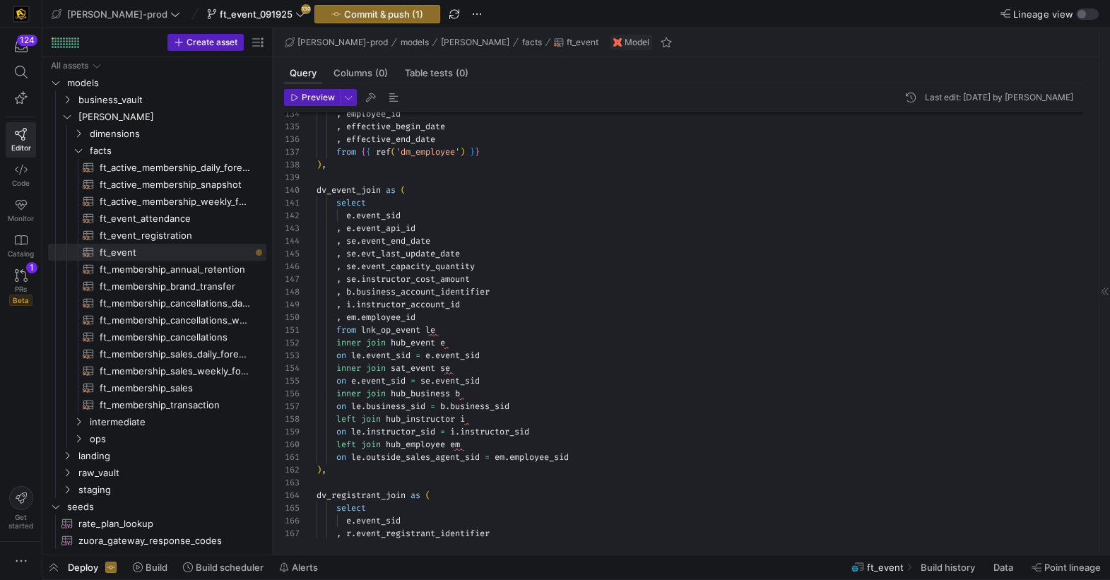
drag, startPoint x: 262, startPoint y: 233, endPoint x: 298, endPoint y: 243, distance: 37.6
click at [272, 234] on div at bounding box center [272, 291] width 1 height 527
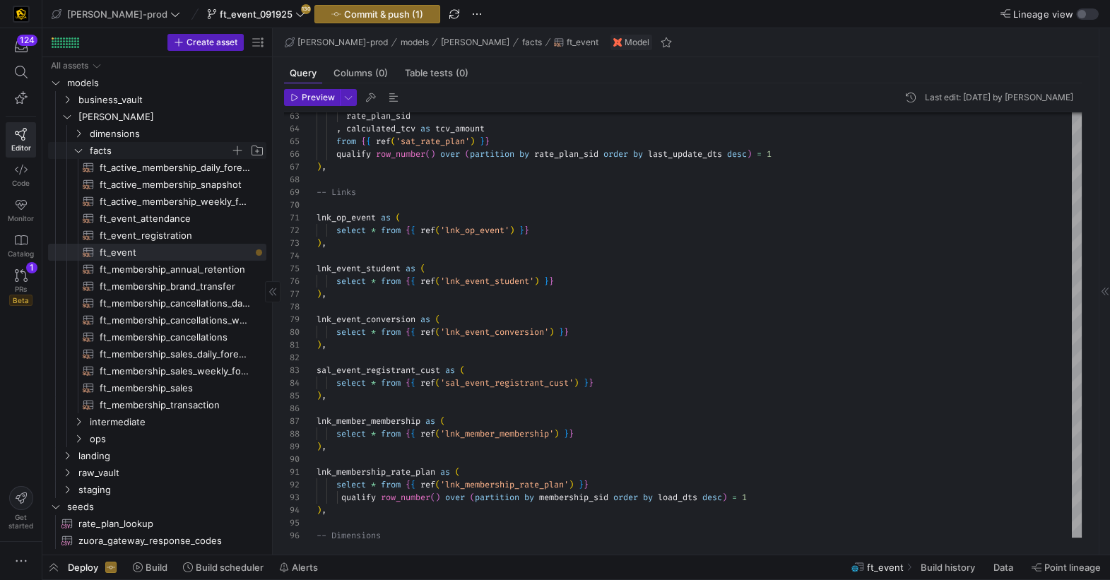
click at [79, 151] on icon "Press SPACE to select this row." at bounding box center [78, 151] width 7 height 4
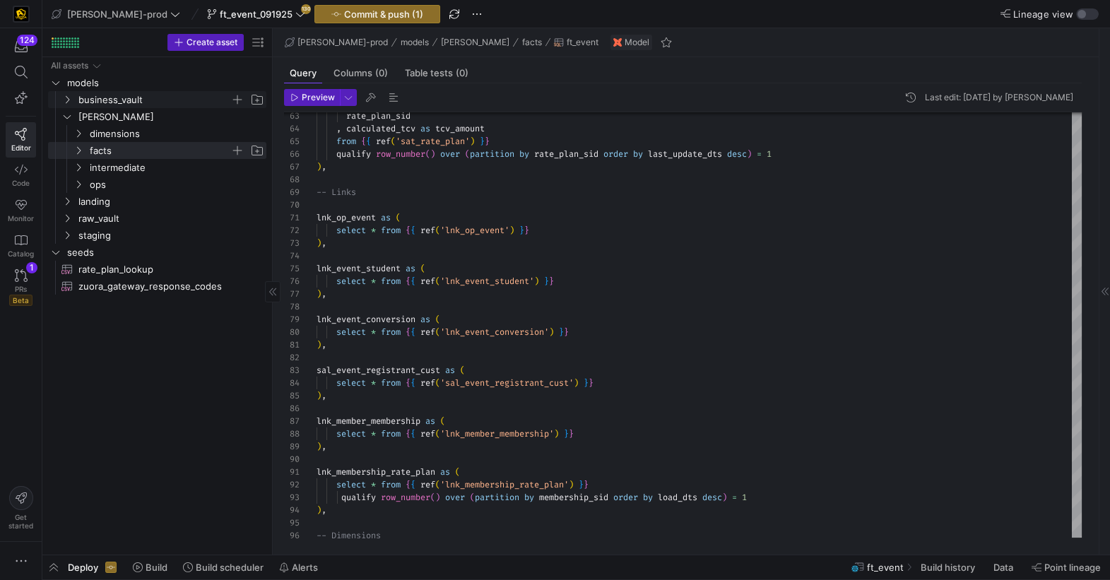
click at [71, 101] on icon "Press SPACE to select this row." at bounding box center [67, 99] width 10 height 8
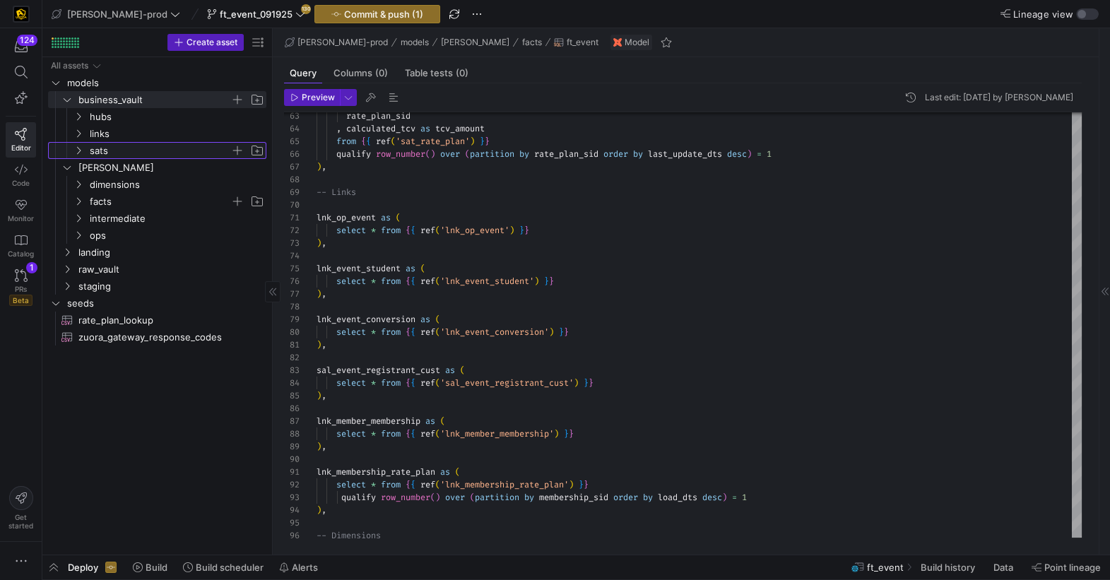
click at [84, 151] on span "sats" at bounding box center [168, 151] width 194 height 16
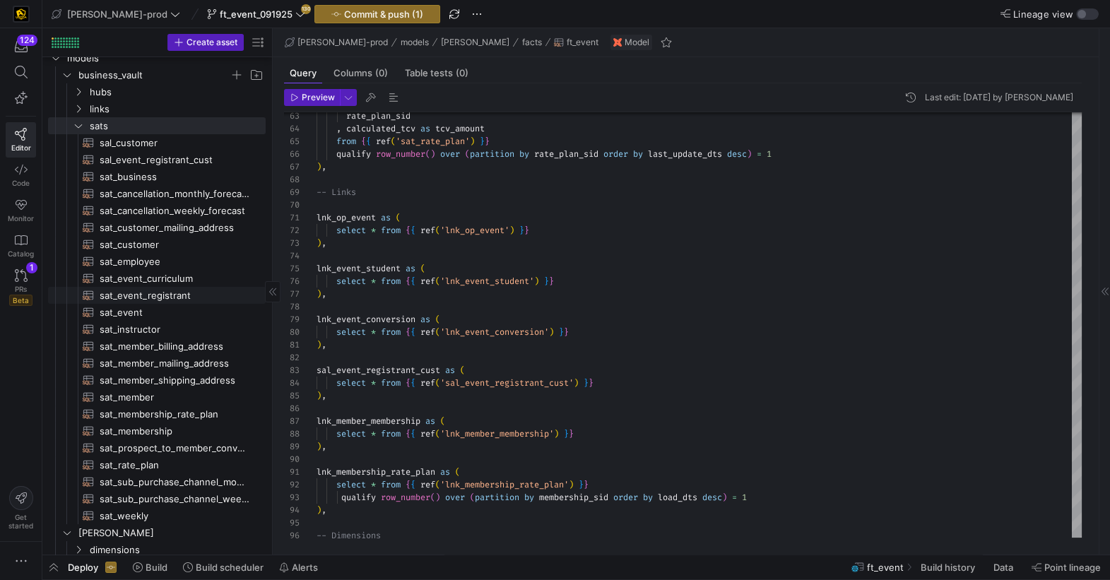
scroll to position [28, 0]
click at [177, 295] on span "sat_event_registrant​​​​​​​​​​" at bounding box center [175, 292] width 150 height 16
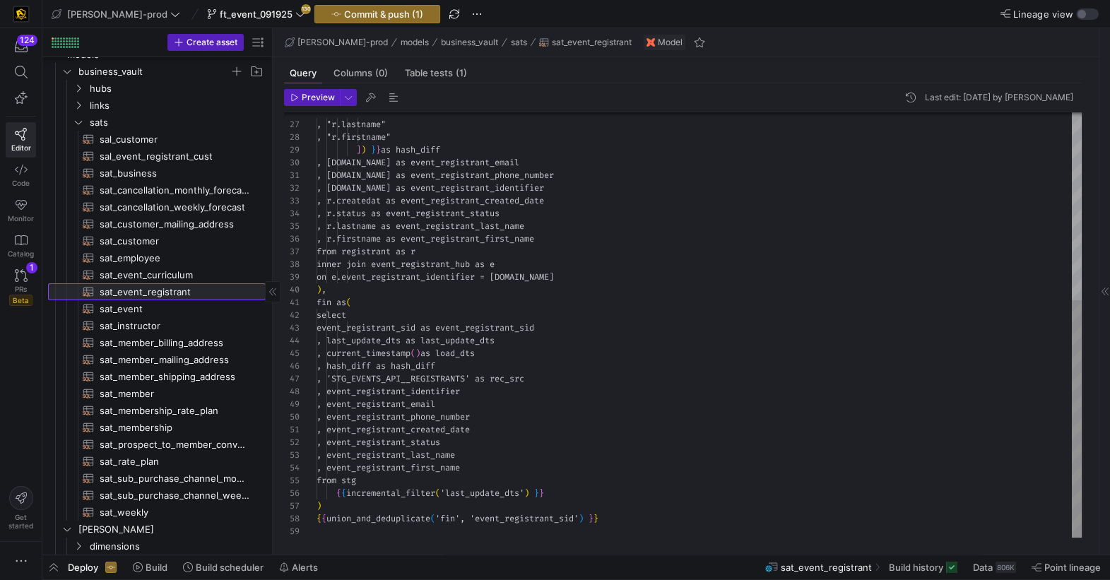
scroll to position [28, 0]
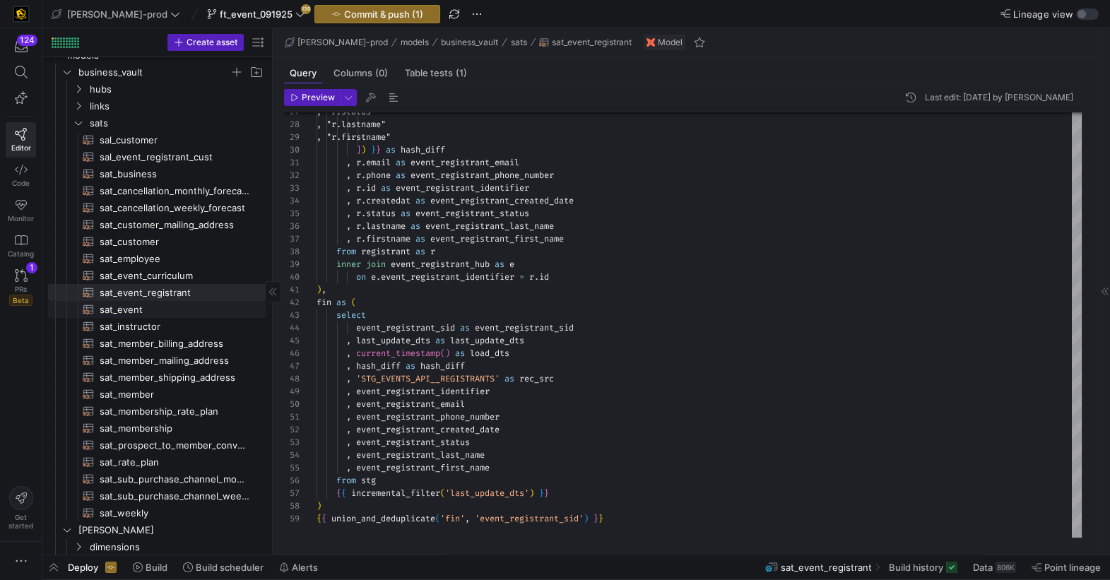
click at [109, 310] on span "sat_event​​​​​​​​​​" at bounding box center [175, 310] width 150 height 16
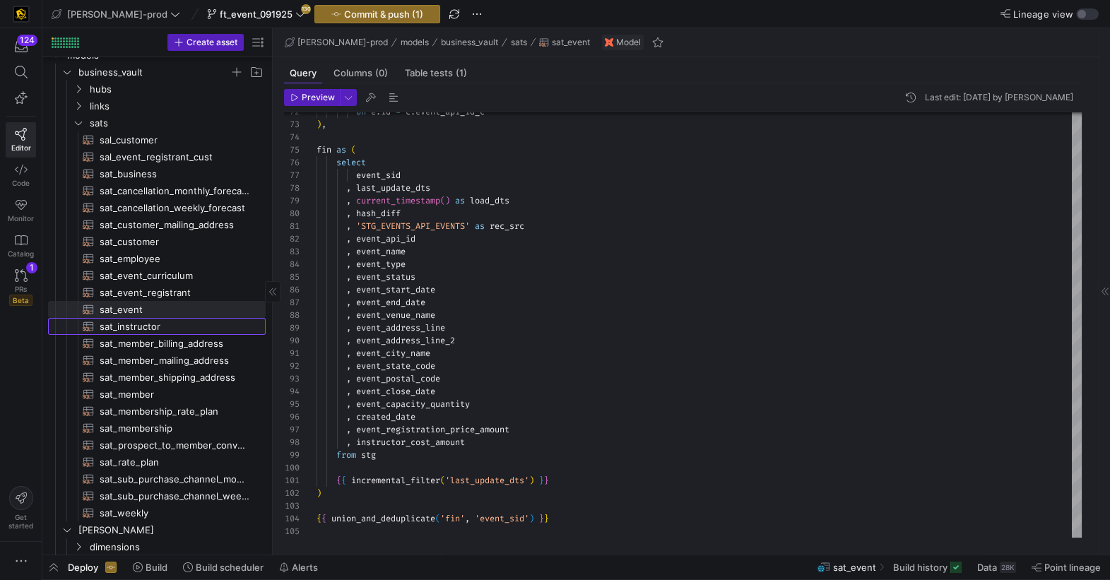
drag, startPoint x: 161, startPoint y: 322, endPoint x: 170, endPoint y: 323, distance: 9.2
click at [161, 322] on span "sat_instructor​​​​​​​​​​" at bounding box center [175, 327] width 150 height 16
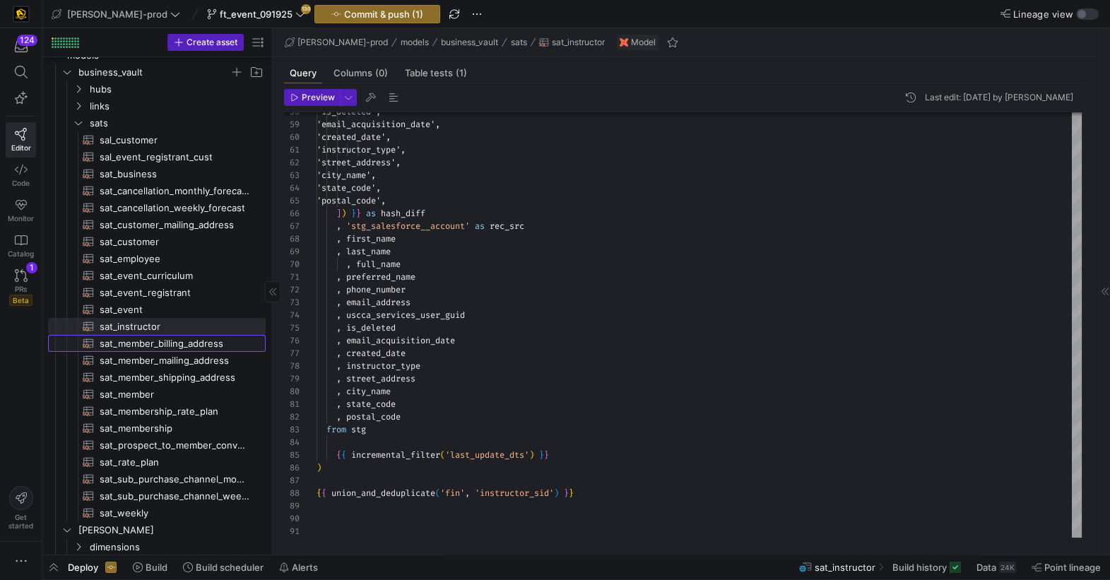
click at [205, 346] on span "sat_member_billing_address​​​​​​​​​​" at bounding box center [175, 344] width 150 height 16
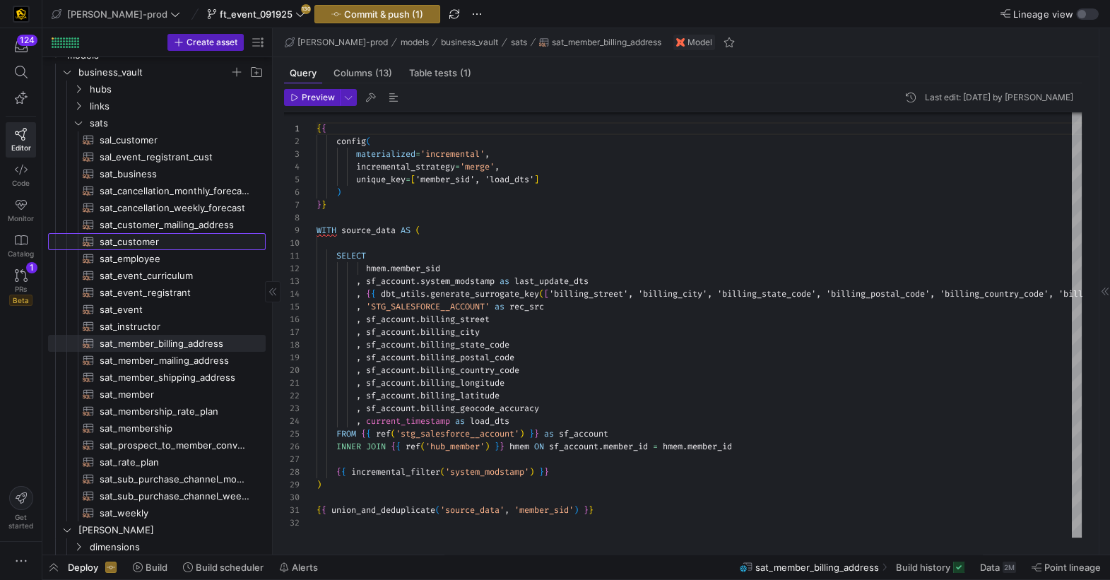
drag, startPoint x: 142, startPoint y: 245, endPoint x: 266, endPoint y: 252, distance: 124.6
click at [143, 245] on span "sat_customer​​​​​​​​​​" at bounding box center [175, 242] width 150 height 16
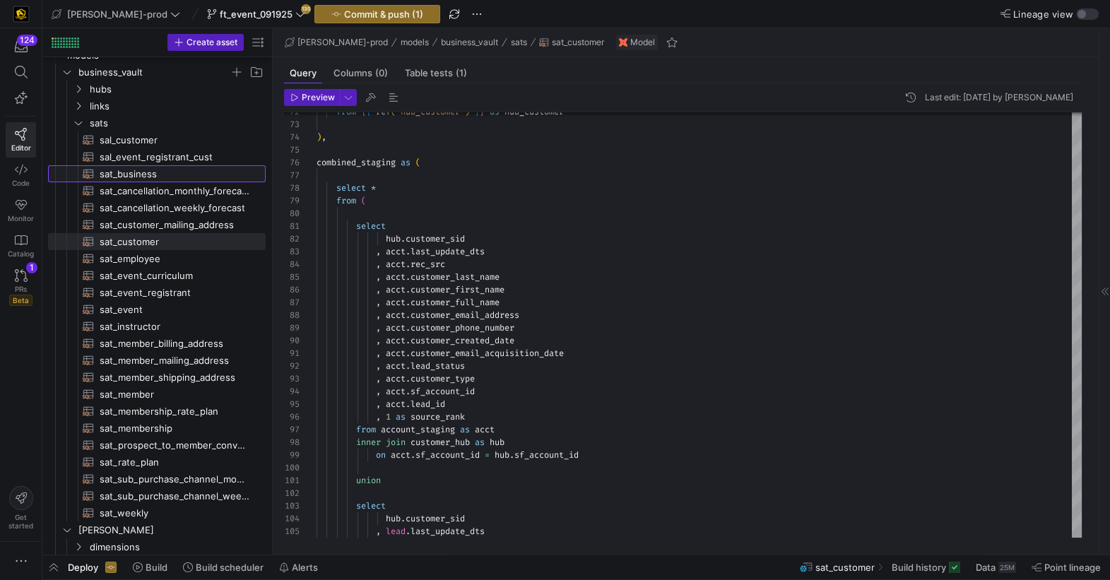
drag, startPoint x: 165, startPoint y: 179, endPoint x: 275, endPoint y: 190, distance: 110.8
click at [165, 179] on span "sat_business​​​​​​​​​​" at bounding box center [175, 174] width 150 height 16
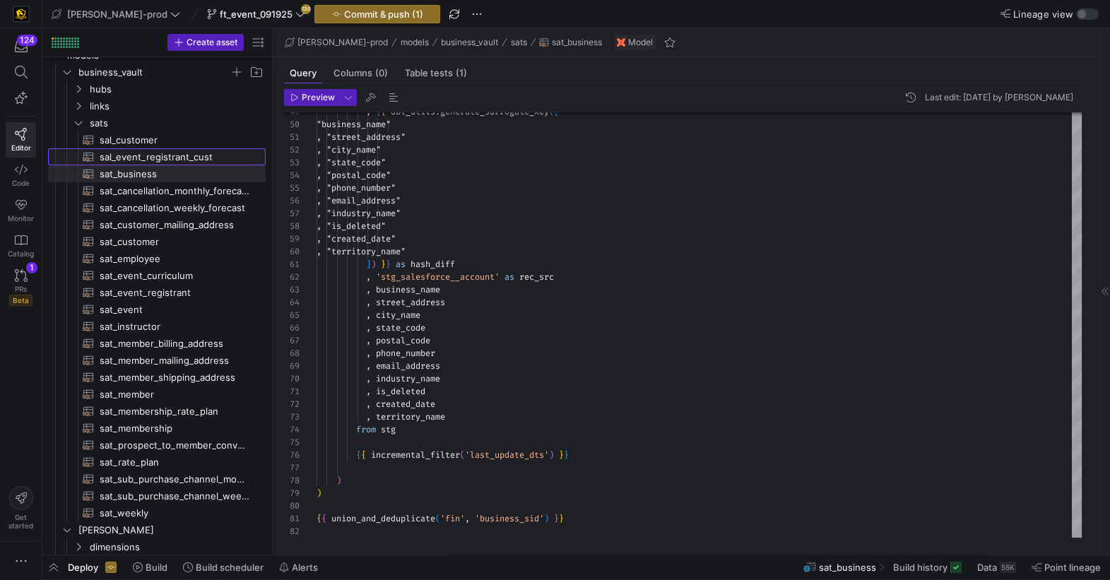
drag, startPoint x: 198, startPoint y: 159, endPoint x: 274, endPoint y: 170, distance: 77.1
click at [199, 159] on span "sal_event_registrant_cust​​​​​​​​​​" at bounding box center [175, 157] width 150 height 16
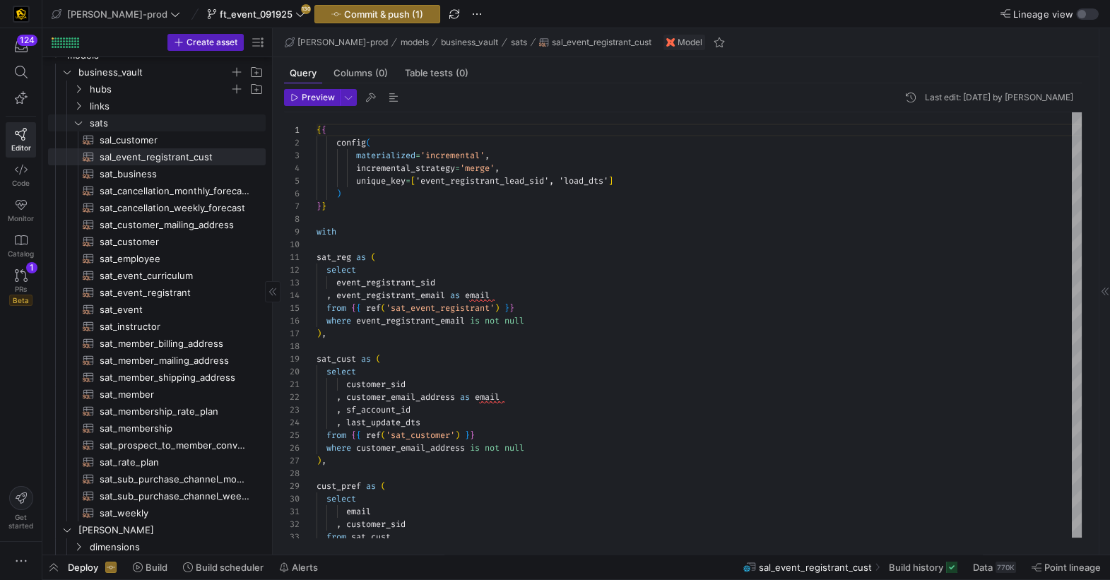
click at [75, 123] on icon "Press SPACE to select this row." at bounding box center [79, 123] width 10 height 8
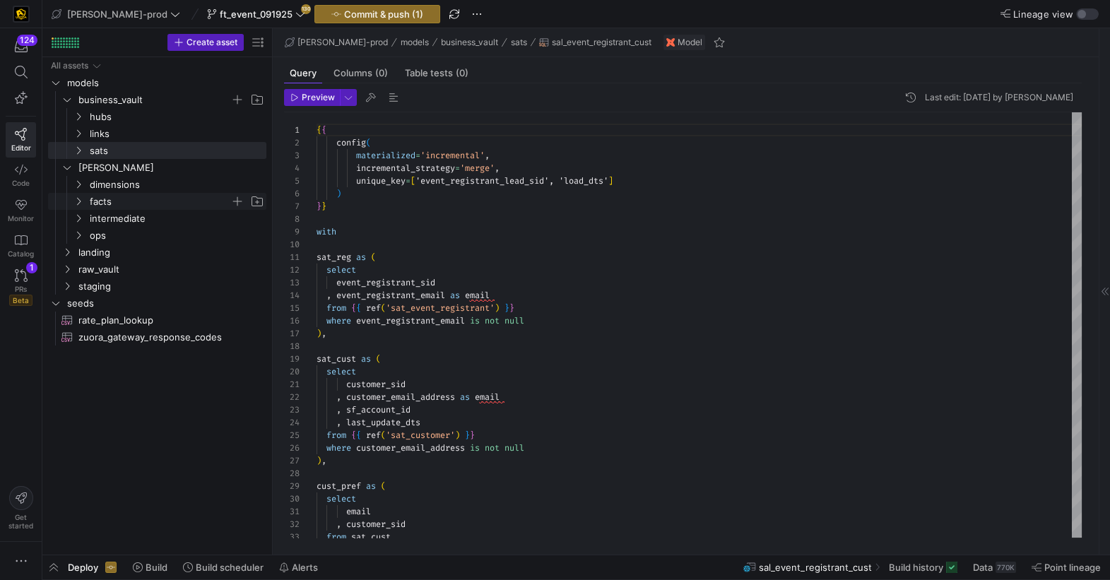
click at [85, 201] on span "facts" at bounding box center [168, 202] width 194 height 16
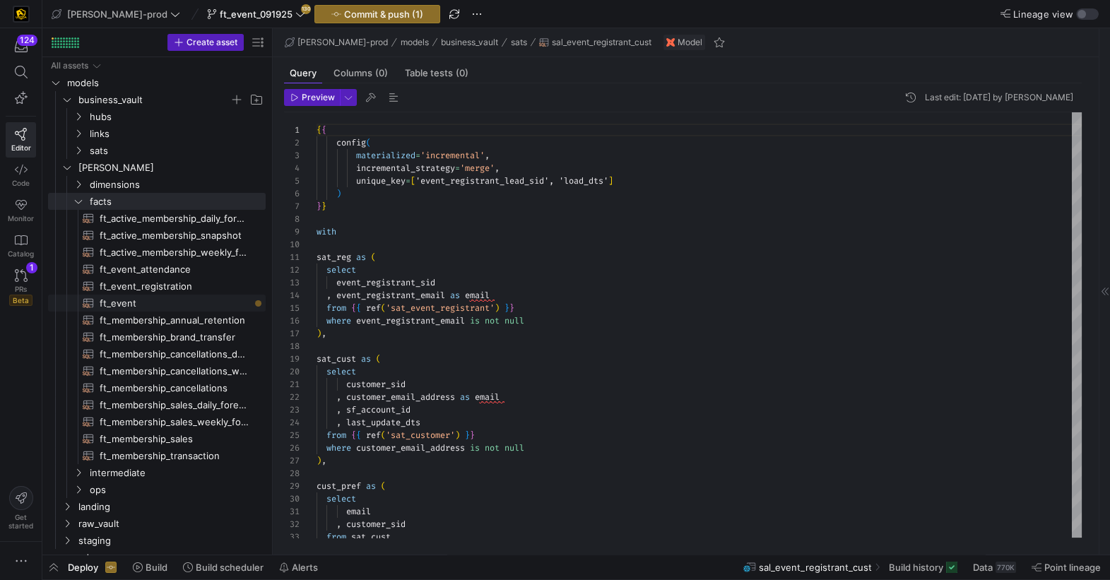
drag, startPoint x: 125, startPoint y: 307, endPoint x: 226, endPoint y: 300, distance: 101.3
click at [126, 306] on span "ft_event​​​​​​​​​​" at bounding box center [175, 303] width 150 height 16
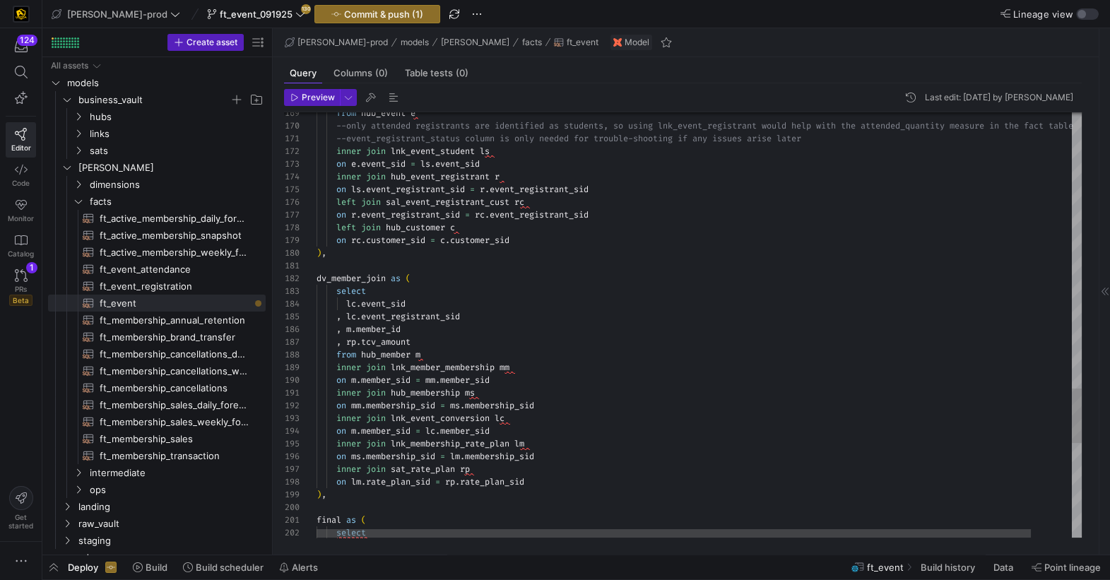
click at [473, 370] on span "lnk_member_membership" at bounding box center [443, 367] width 104 height 11
type textarea "inner join hub_membership ms on mm.membership_sid = ms.membership_sid inner joi…"
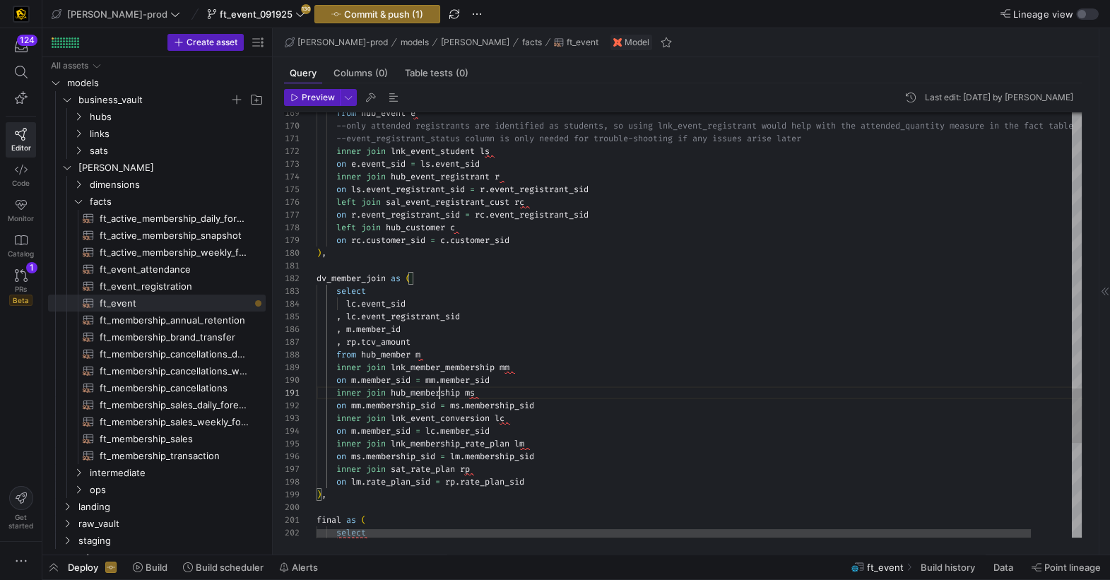
scroll to position [0, 148]
drag, startPoint x: 449, startPoint y: 419, endPoint x: 505, endPoint y: 423, distance: 55.9
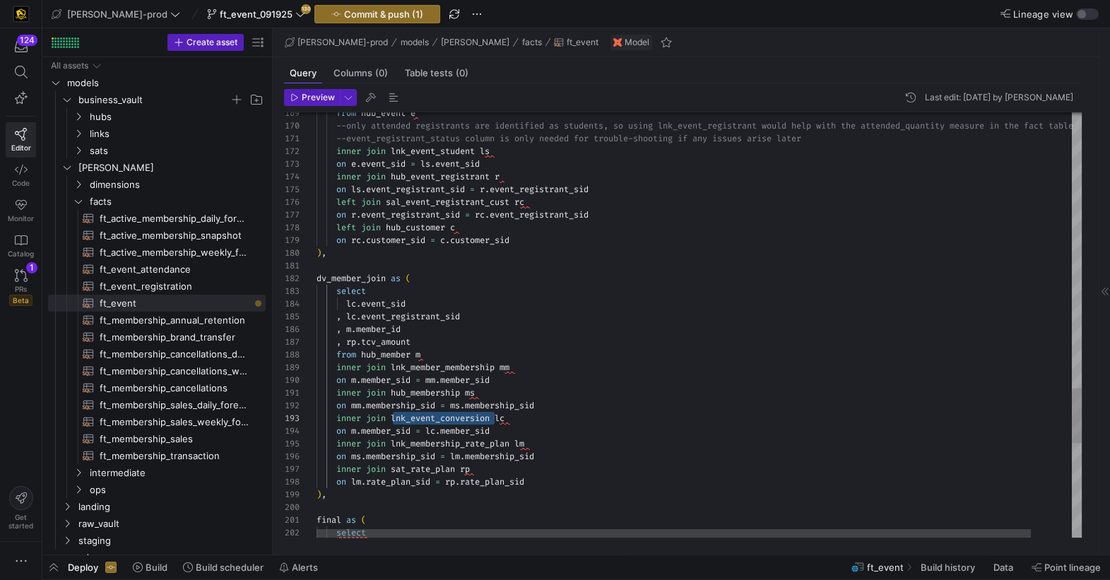
drag, startPoint x: 545, startPoint y: 427, endPoint x: 552, endPoint y: 428, distance: 7.1
click at [548, 427] on div "on m . member_sid = lc . member_sid" at bounding box center [721, 431] width 809 height 13
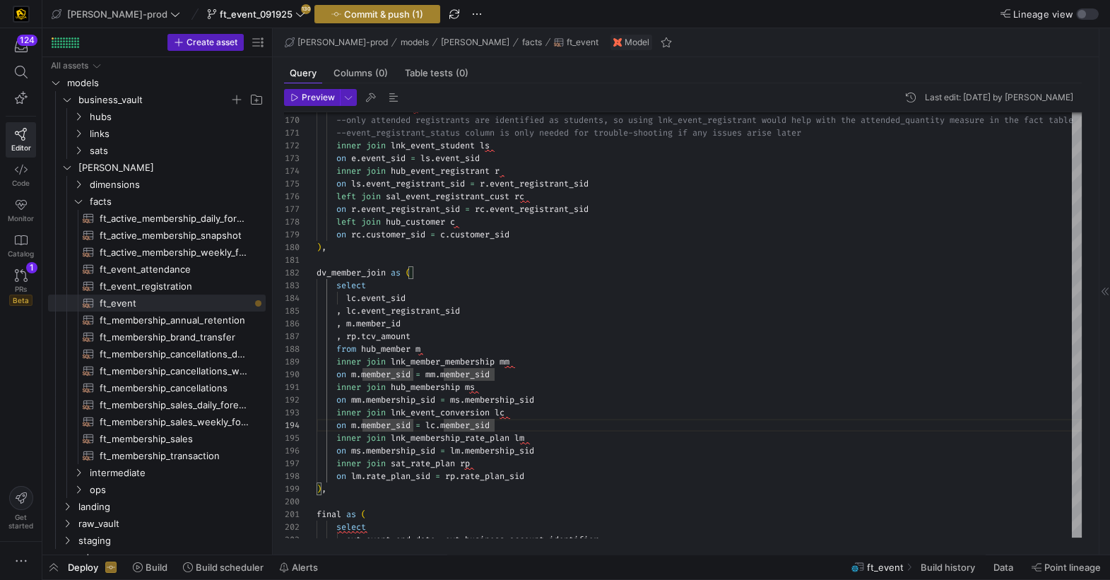
click at [349, 15] on span "Commit & push (1)" at bounding box center [383, 13] width 79 height 11
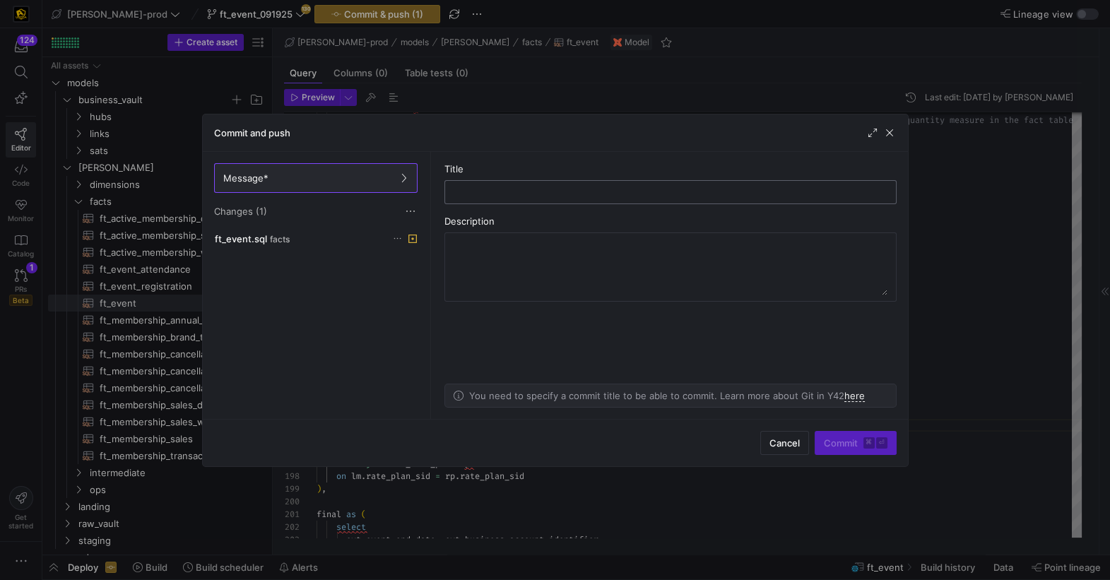
click at [464, 187] on input "text" at bounding box center [671, 192] width 428 height 11
type input "updates"
click at [847, 440] on span "Commit ⌘ ⏎" at bounding box center [856, 443] width 64 height 11
